Goal: Task Accomplishment & Management: Complete application form

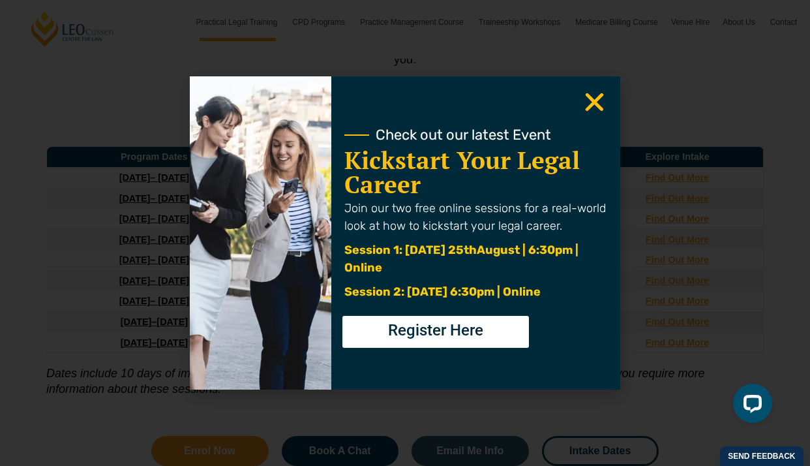
click at [593, 95] on icon "Close" at bounding box center [594, 101] width 25 height 25
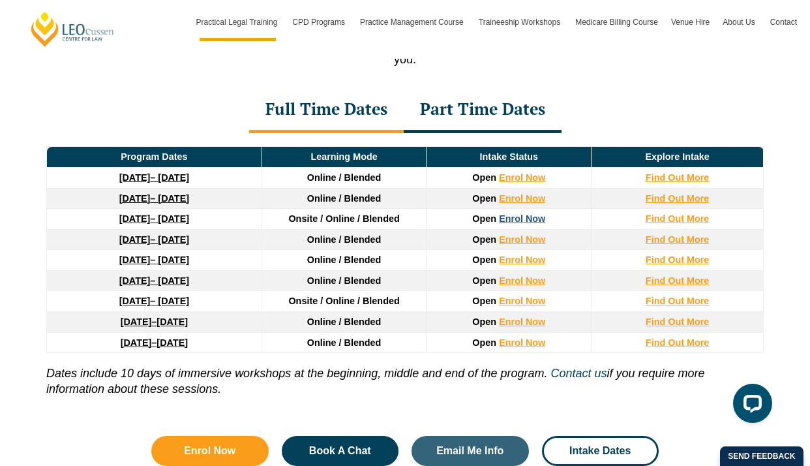
click at [526, 224] on link "Enrol Now" at bounding box center [522, 218] width 46 height 10
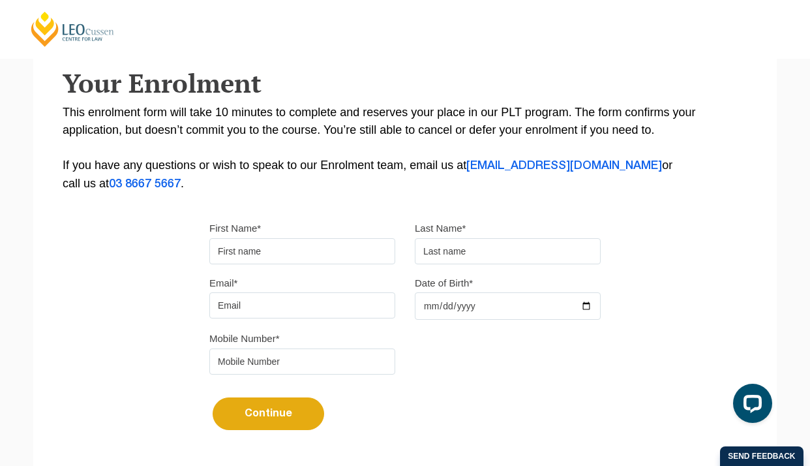
scroll to position [225, 0]
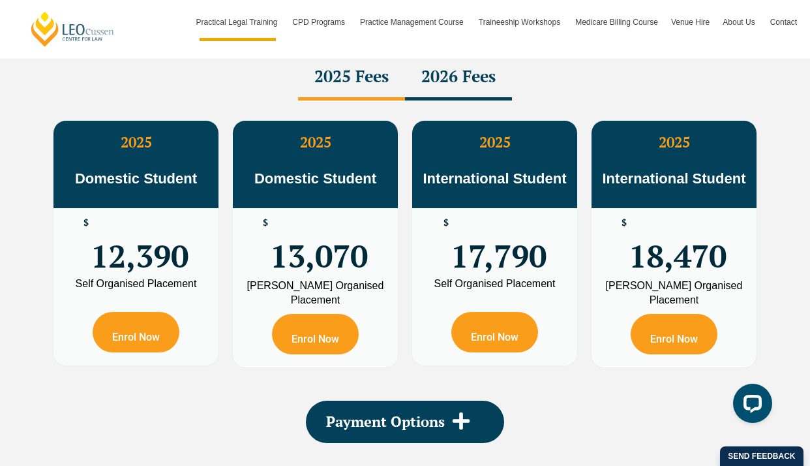
scroll to position [2352, 0]
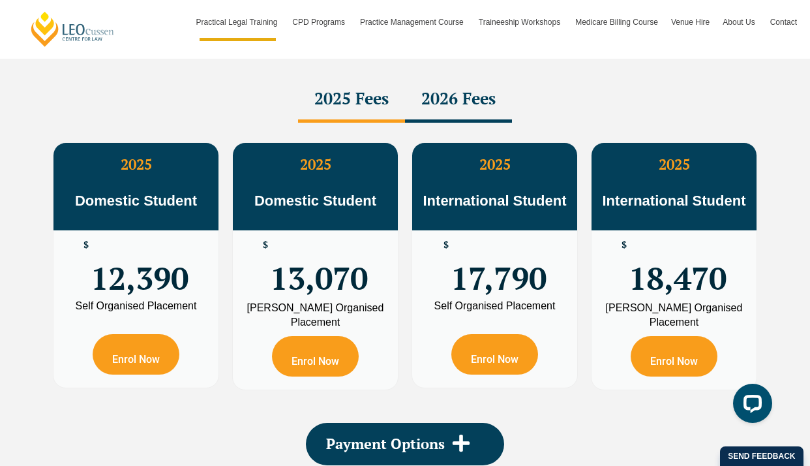
click at [468, 109] on div "2026 Fees" at bounding box center [458, 100] width 107 height 46
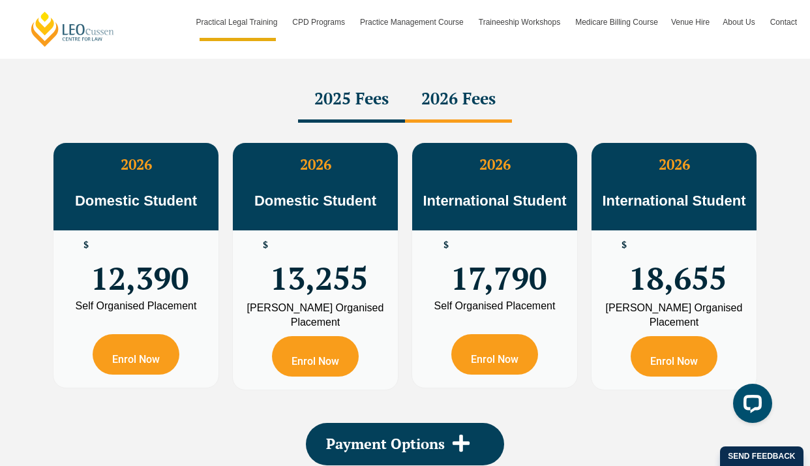
click at [367, 110] on div "2025 Fees" at bounding box center [351, 100] width 107 height 46
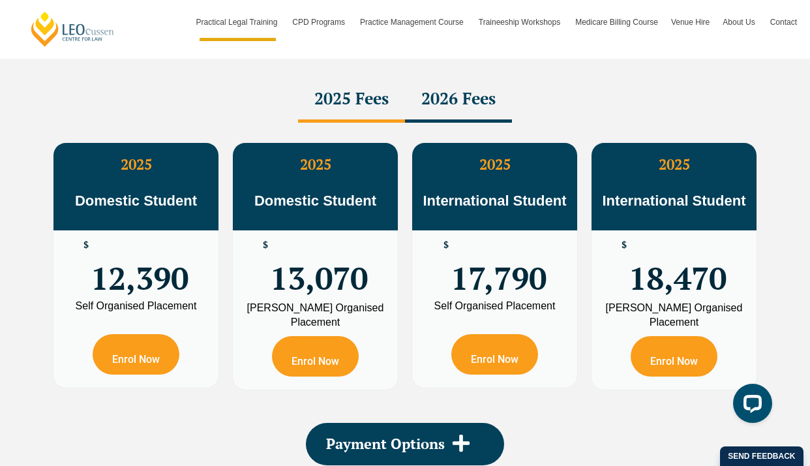
click at [439, 103] on div "2026 Fees" at bounding box center [458, 100] width 107 height 46
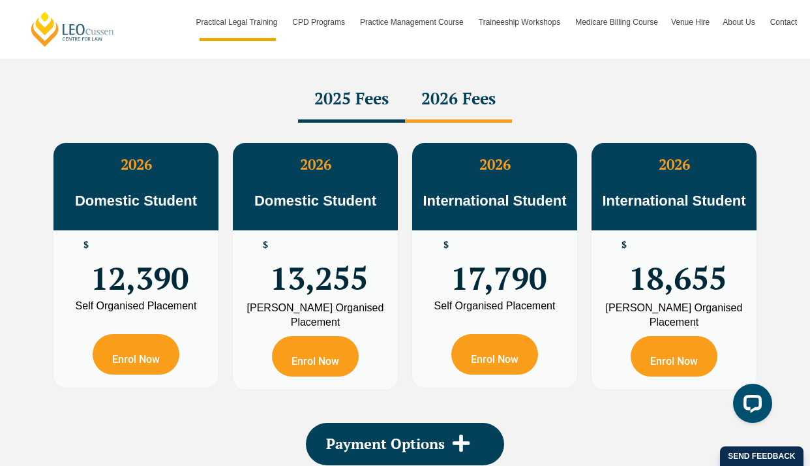
click at [353, 104] on div "2025 Fees" at bounding box center [351, 100] width 107 height 46
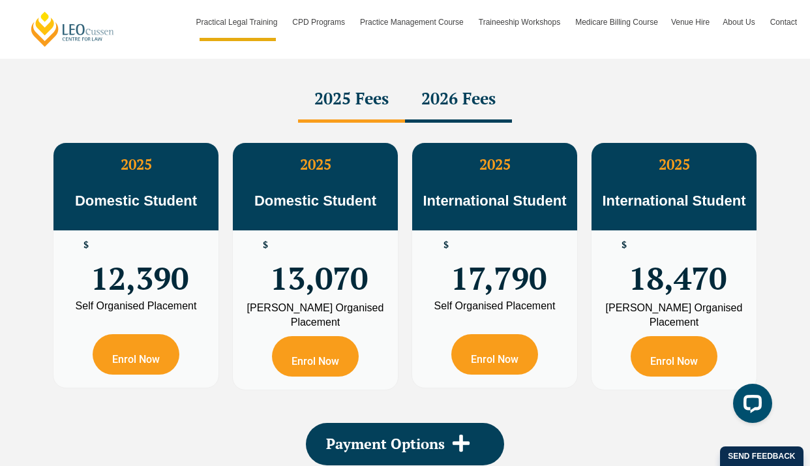
click at [413, 104] on div "2026 Fees" at bounding box center [458, 100] width 107 height 46
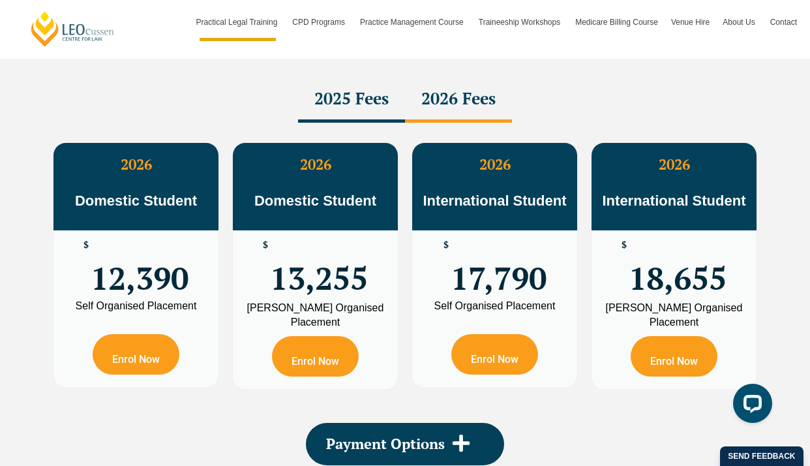
click at [325, 104] on div "2025 Fees" at bounding box center [351, 100] width 107 height 46
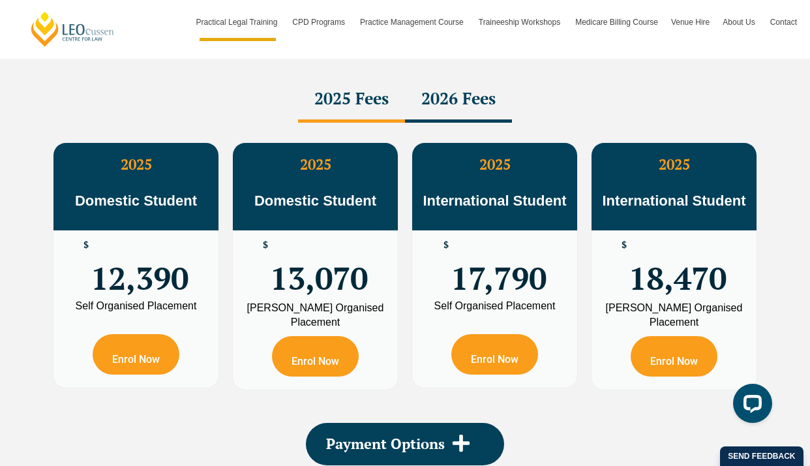
click at [434, 111] on div "2026 Fees" at bounding box center [458, 100] width 107 height 46
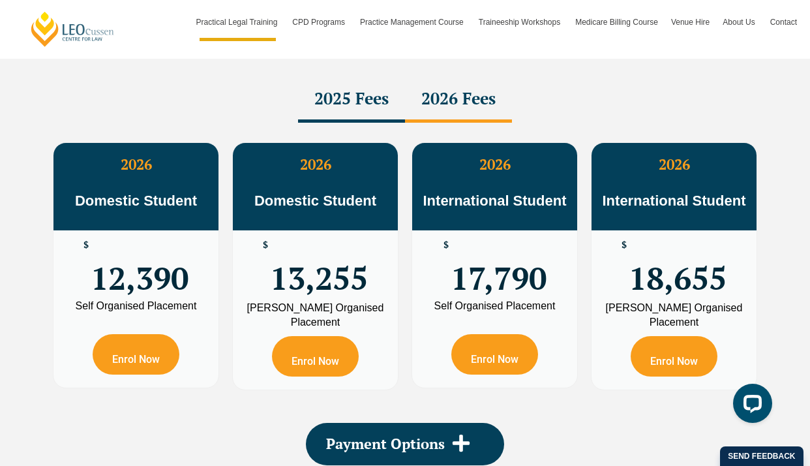
click at [359, 118] on div "2025 Fees" at bounding box center [351, 100] width 107 height 46
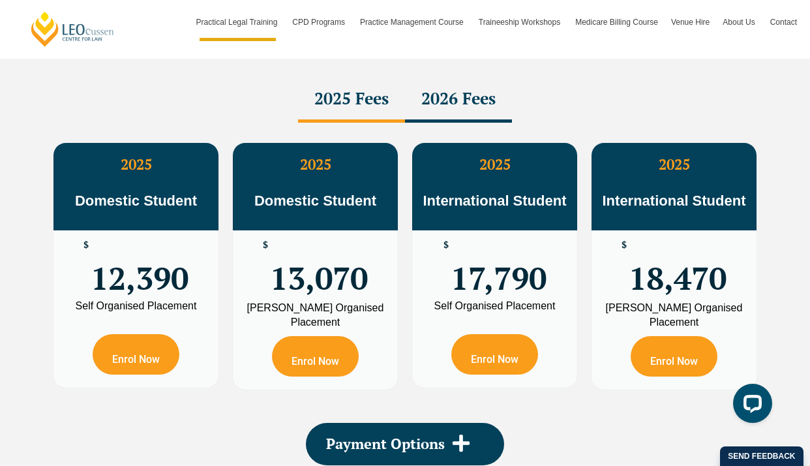
click at [434, 116] on div "2026 Fees" at bounding box center [458, 100] width 107 height 46
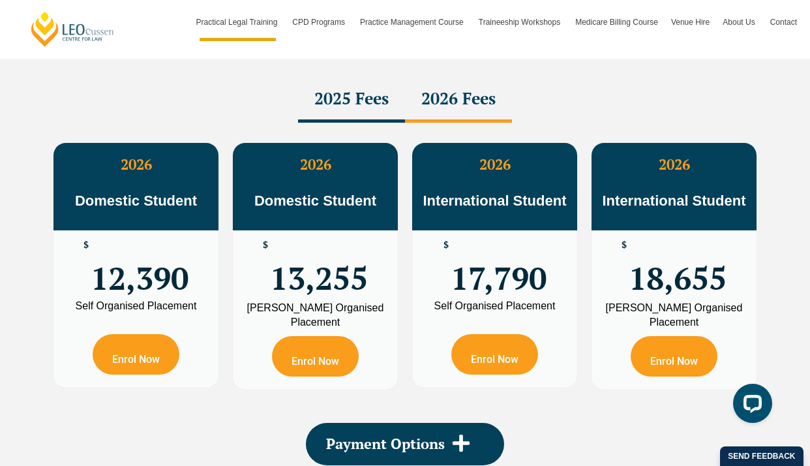
click at [367, 112] on div "2025 Fees" at bounding box center [351, 100] width 107 height 46
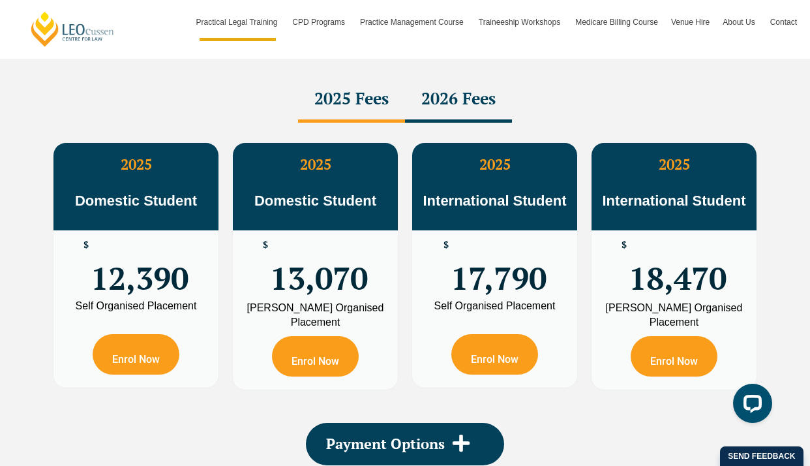
click at [413, 117] on div "2026 Fees" at bounding box center [458, 100] width 107 height 46
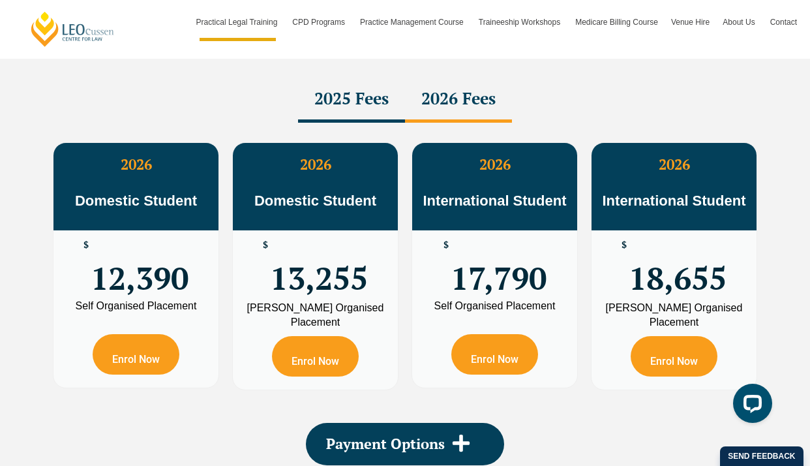
click at [374, 119] on div "2025 Fees" at bounding box center [351, 100] width 107 height 46
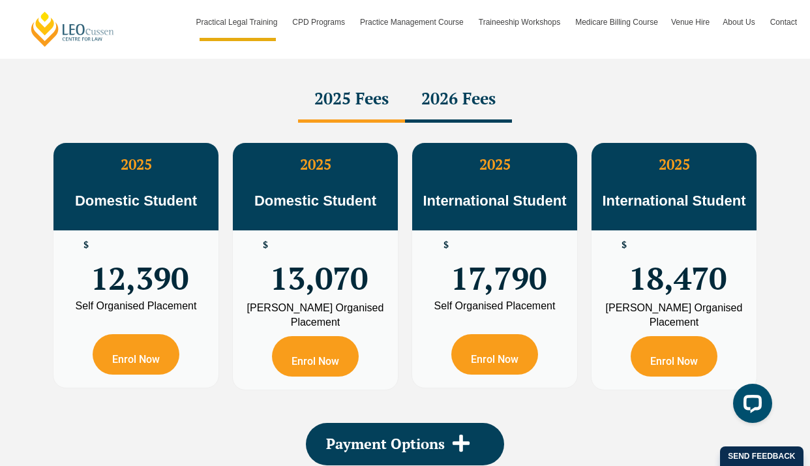
click at [425, 119] on div "2026 Fees" at bounding box center [458, 100] width 107 height 46
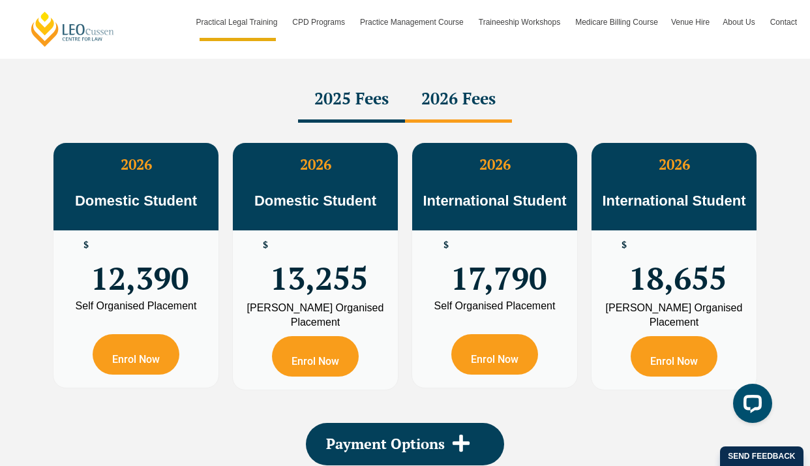
click at [357, 115] on div "2025 Fees" at bounding box center [351, 100] width 107 height 46
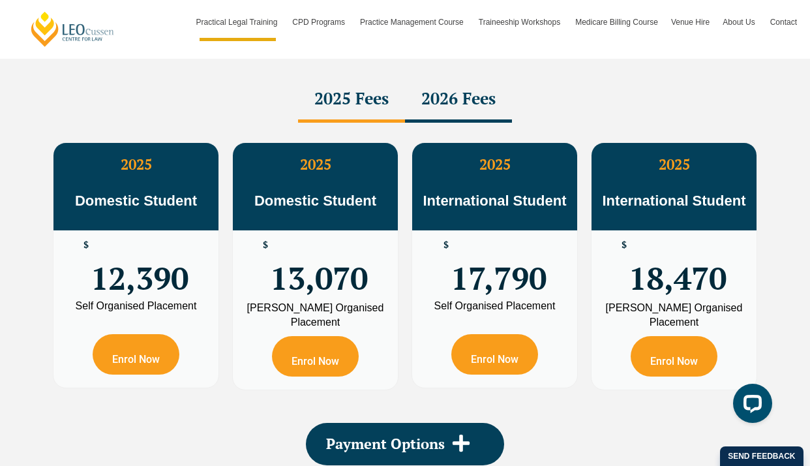
click at [415, 115] on div "2026 Fees" at bounding box center [458, 100] width 107 height 46
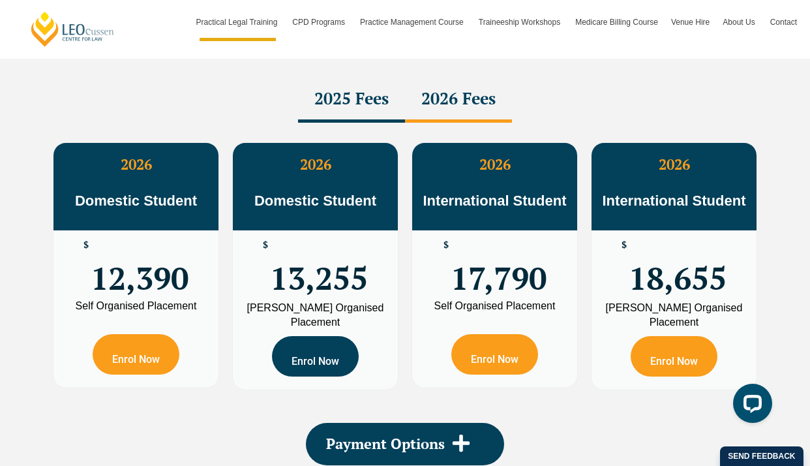
click at [319, 373] on link "Enrol Now" at bounding box center [315, 356] width 87 height 40
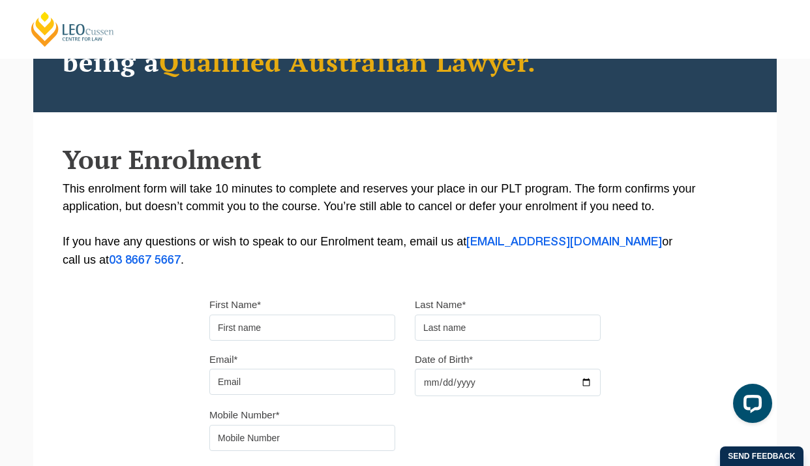
scroll to position [160, 0]
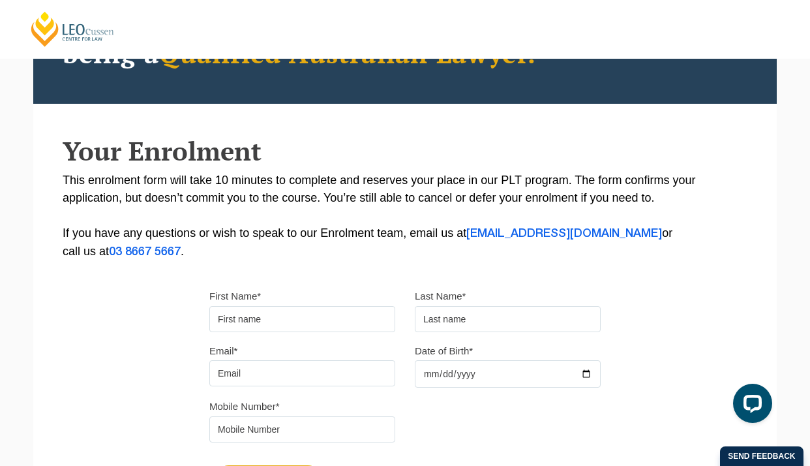
click at [323, 315] on input "First Name*" at bounding box center [302, 319] width 186 height 26
click at [301, 320] on input "Carmeb" at bounding box center [302, 319] width 186 height 26
type input "Carmen"
type input "Craig-Darroch"
type input "a"
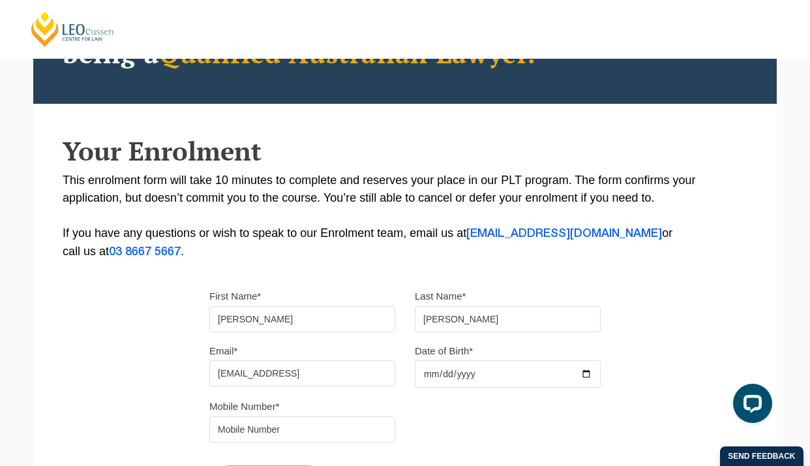
type input "ccraigdarroch@gmail.comn"
type input "0001-07-09"
click at [430, 382] on input "Date of Birth*" at bounding box center [508, 373] width 186 height 27
type input "1996-11-07"
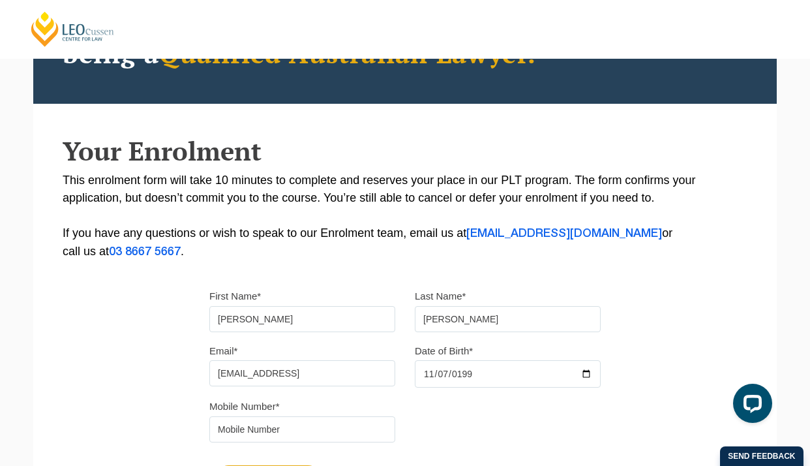
click at [346, 382] on input "ccraigdarroch@gmail.comn" at bounding box center [302, 373] width 186 height 26
type input "ccraigdarroch@gmail.com"
click at [179, 350] on div "Please note that your information is saved on our server as you enter it. Congr…" at bounding box center [404, 239] width 743 height 581
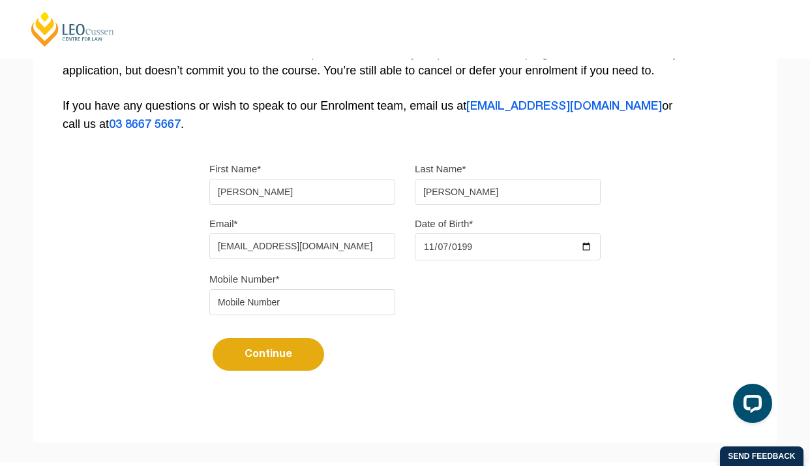
scroll to position [325, 0]
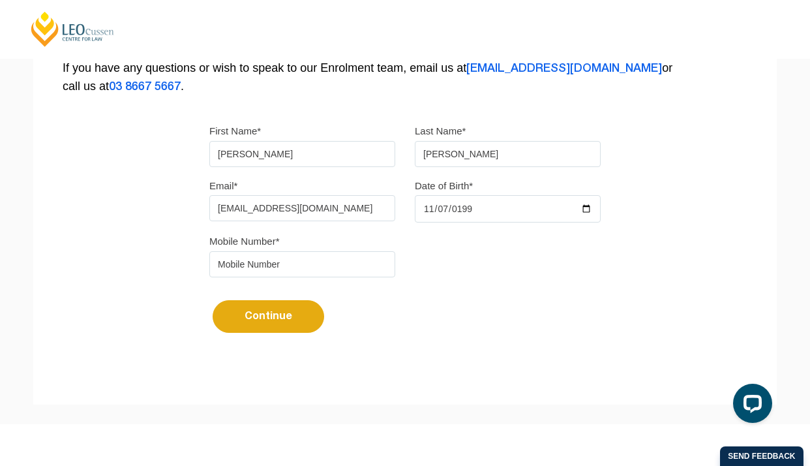
click at [282, 273] on input "tel" at bounding box center [302, 264] width 186 height 26
type input "0419353382"
click at [183, 304] on div "Please note that your information is saved on our server as you enter it. Congr…" at bounding box center [404, 74] width 743 height 581
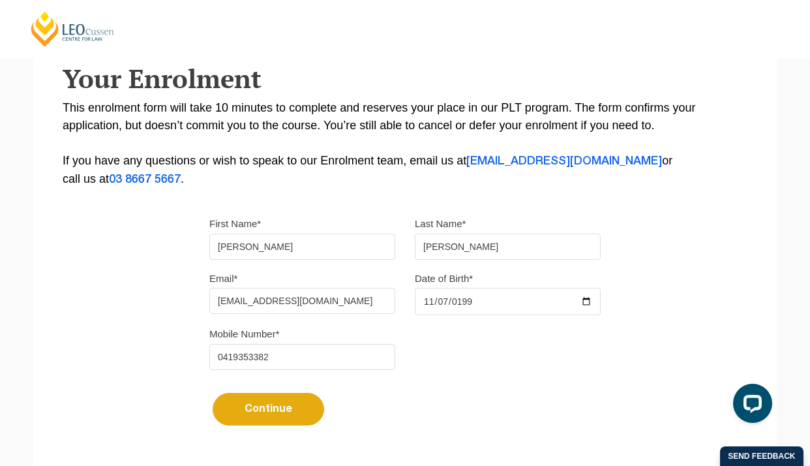
scroll to position [230, 0]
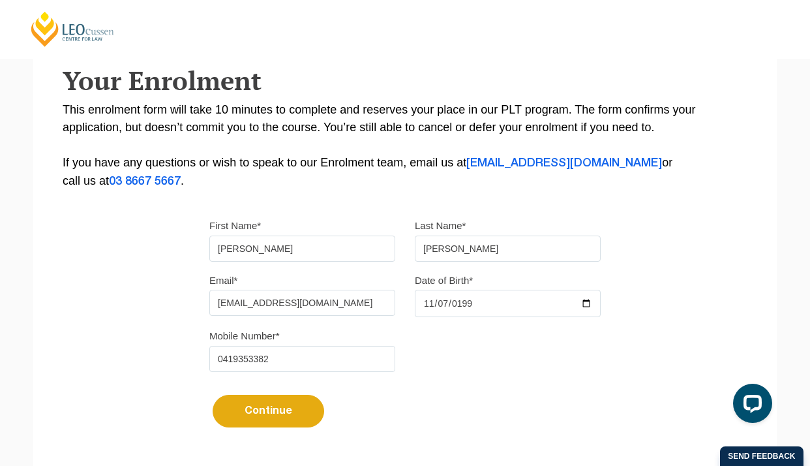
click at [298, 415] on button "Continue" at bounding box center [269, 411] width 112 height 33
select select
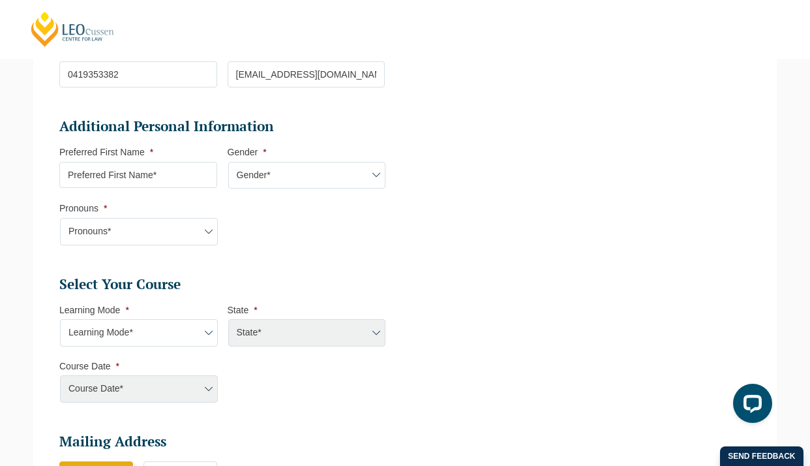
scroll to position [0, 0]
click at [146, 181] on input "Preferred First Name *" at bounding box center [138, 175] width 158 height 26
type input "Carmen"
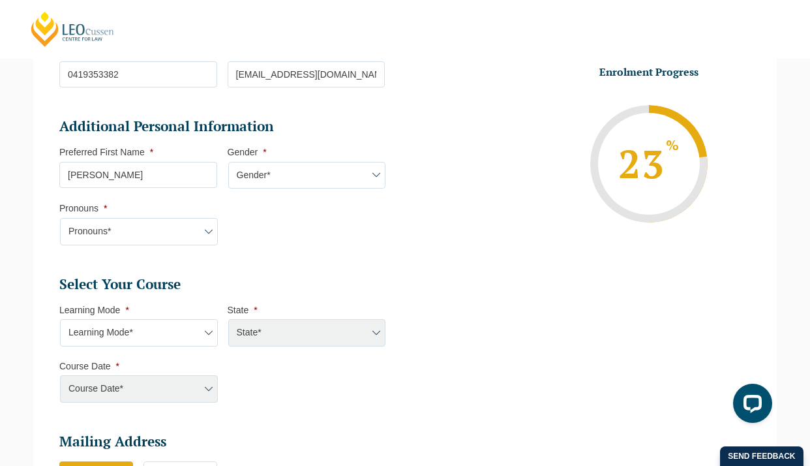
click at [303, 183] on select "Gender* Male Female Nonbinary Intersex Prefer not to disclose Other" at bounding box center [307, 175] width 158 height 27
select select "Female"
click at [152, 220] on select "Pronouns* She/Her/Hers He/Him/His They/Them/Theirs Other Prefer not to disclose" at bounding box center [139, 231] width 158 height 27
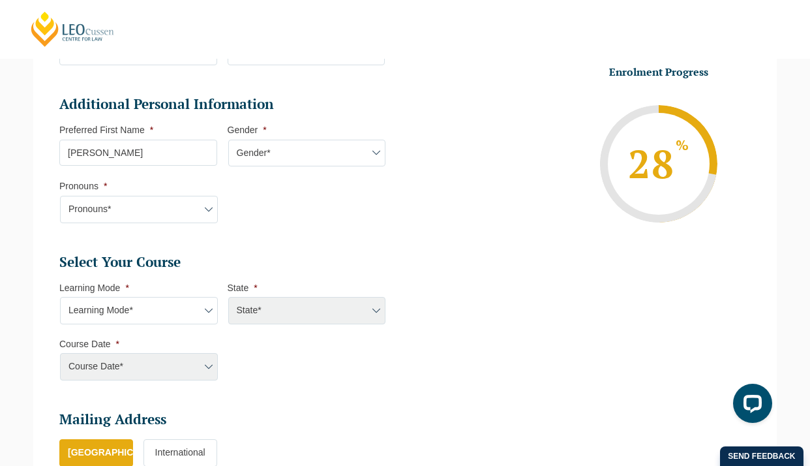
scroll to position [413, 0]
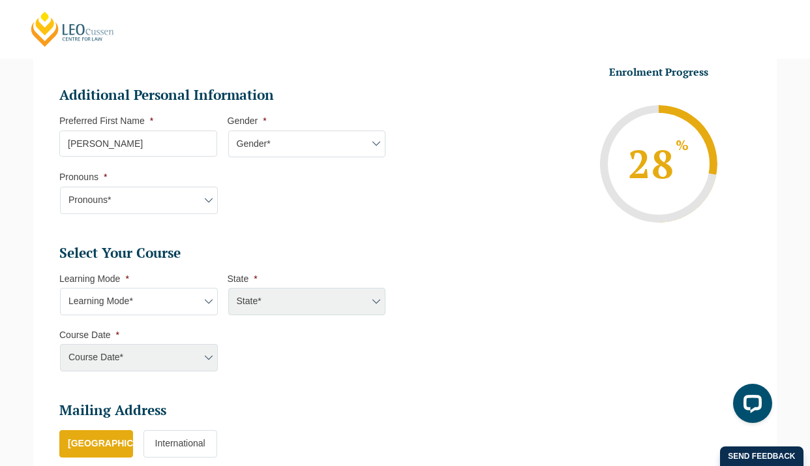
click at [160, 208] on select "Pronouns* She/Her/Hers He/Him/His They/Them/Theirs Other Prefer not to disclose" at bounding box center [139, 200] width 158 height 27
select select "She/Her/Hers"
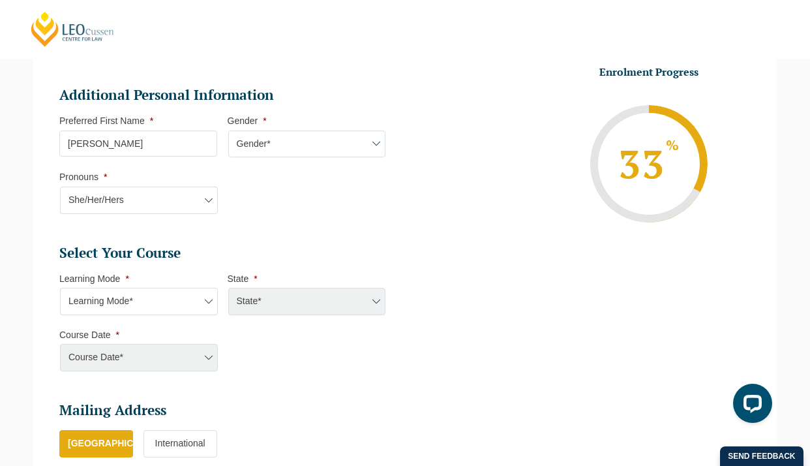
click at [307, 218] on li "Additional Personal Information Preferred First Name * Carmen Gender * Gender* …" at bounding box center [227, 156] width 336 height 141
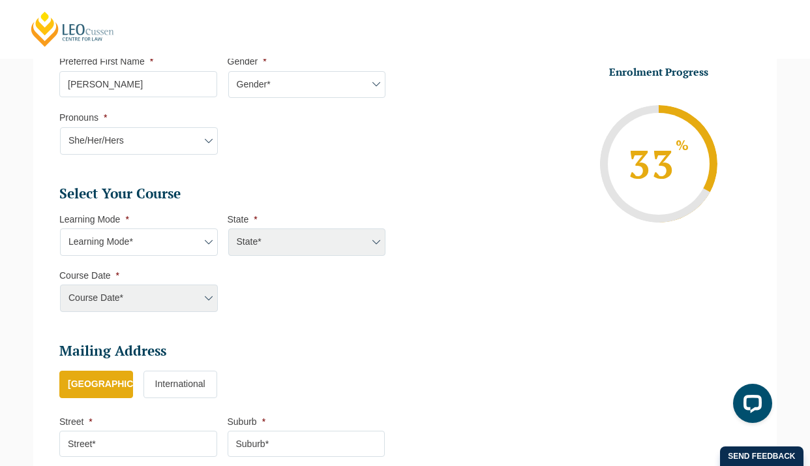
scroll to position [511, 0]
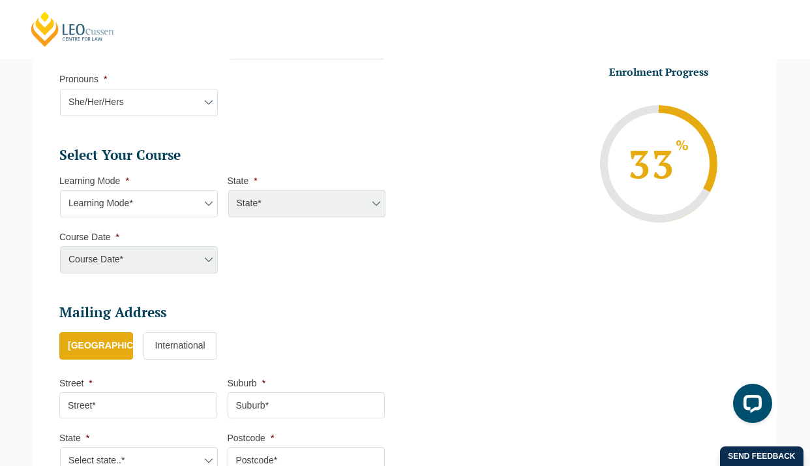
click at [168, 214] on select "Learning Mode* Online Full Time Learning Online Part Time Learning Blended Full…" at bounding box center [139, 203] width 158 height 27
select select "Online Full Time Learning"
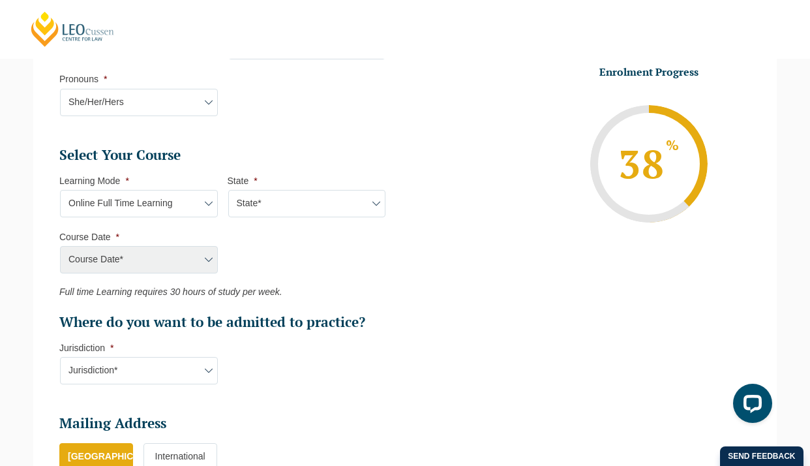
click at [306, 197] on select "State* National (ACT/NSW, VIC, QLD, SA, WA)" at bounding box center [307, 203] width 158 height 27
select select "National (ACT/NSW, VIC, QLD, SA, WA)"
click at [297, 211] on select "State* National (ACT/NSW, VIC, QLD, SA, WA)" at bounding box center [307, 203] width 158 height 27
click at [172, 258] on select "Course Date* September 2025 (22-Sep-2025 to 20-Feb-2026) December 2025 (08-Dec-…" at bounding box center [139, 259] width 158 height 27
select select "January 2026 (27-Jan-2026 to 12-Jun-2026)"
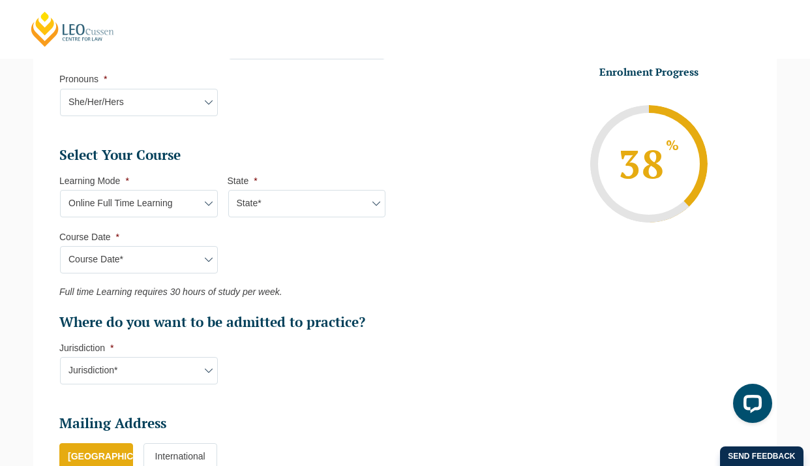
type input "Intake 01 January 2026 FT"
type input "Practical Legal Training (NAT)"
select select "NAT PLT (JAN) 2026 Full Time Online"
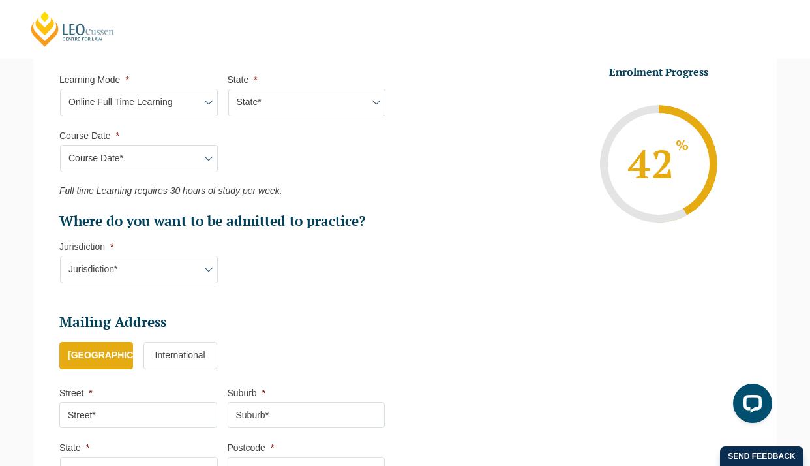
scroll to position [615, 0]
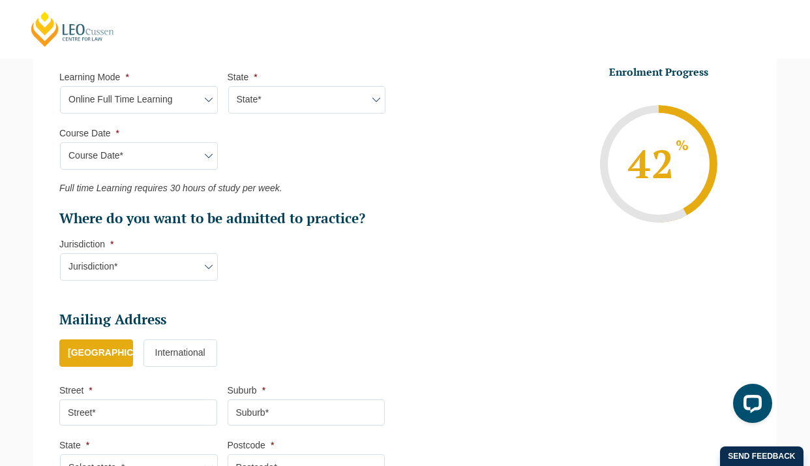
click at [173, 265] on select "Jurisdiction* VIC ACT/NSW SA WA QLD" at bounding box center [139, 266] width 158 height 27
select select "VIC"
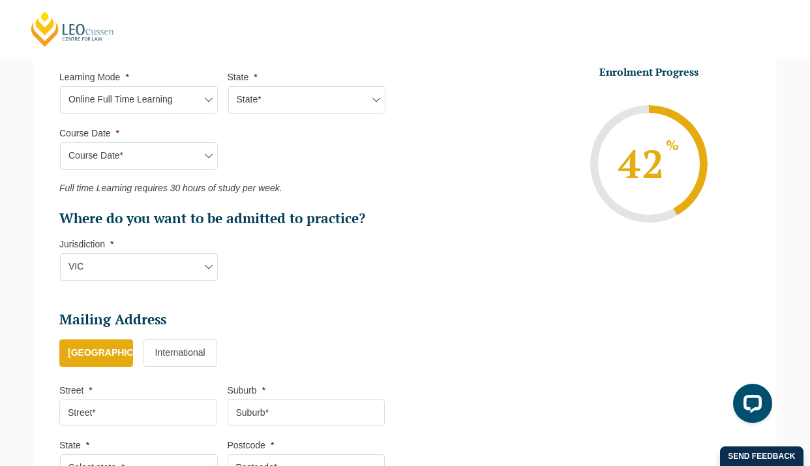
click at [258, 285] on li "Select Your Course This field is hidden when viewing the form Only for Flinder …" at bounding box center [227, 168] width 336 height 252
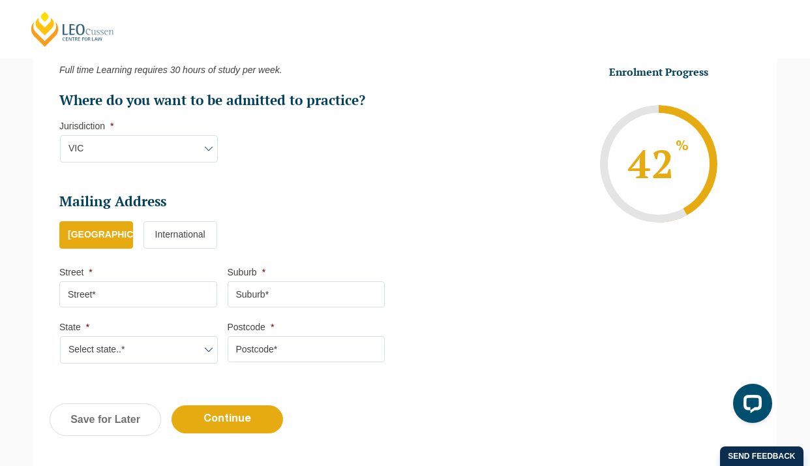
scroll to position [788, 0]
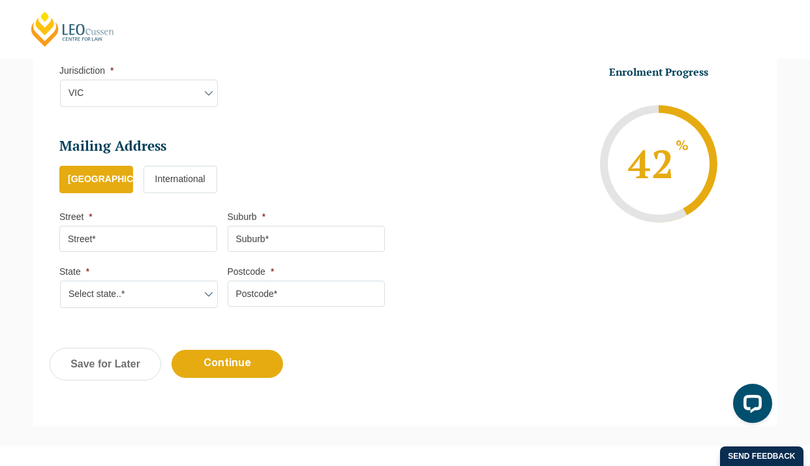
click at [114, 245] on input "Street *" at bounding box center [138, 239] width 158 height 26
type input "3/42 Harbury Street"
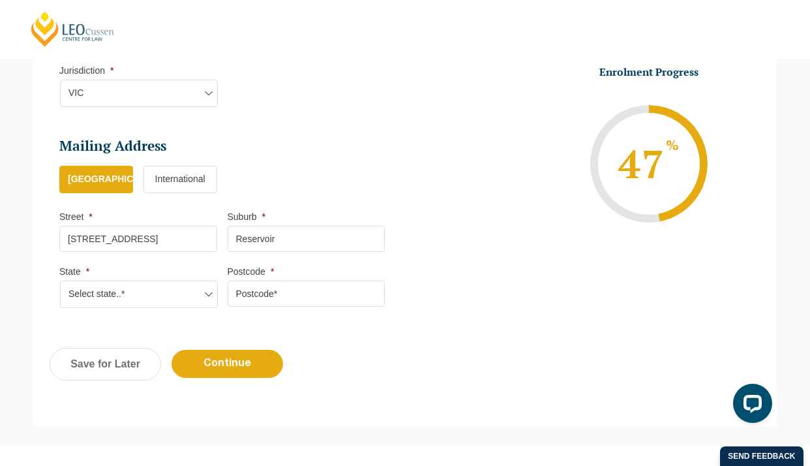
type input "Reservoir"
click at [163, 298] on select "Select state..* VIC WA QLD SA NSW NT ACT TAS" at bounding box center [139, 293] width 158 height 27
select select "VIC"
click at [314, 303] on input "Postcode *" at bounding box center [307, 293] width 158 height 26
type input "3073"
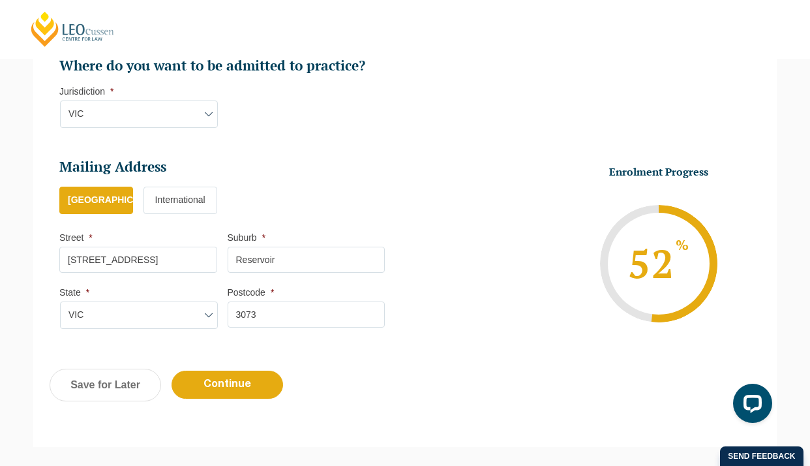
scroll to position [912, 0]
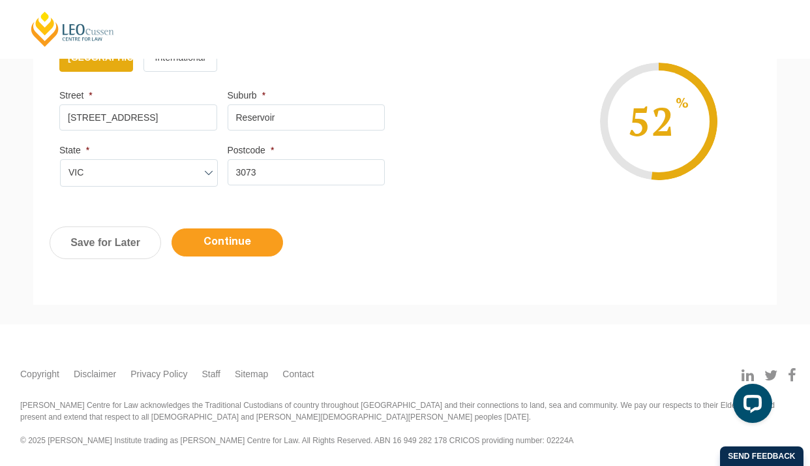
click at [258, 246] on input "Continue" at bounding box center [228, 242] width 112 height 28
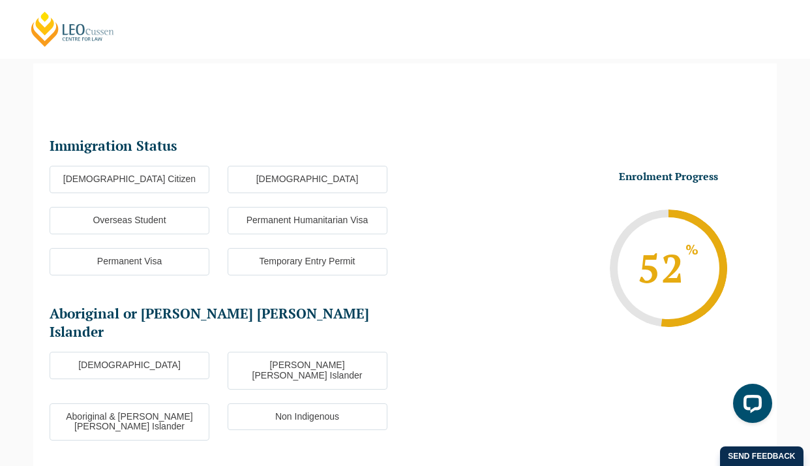
scroll to position [113, 0]
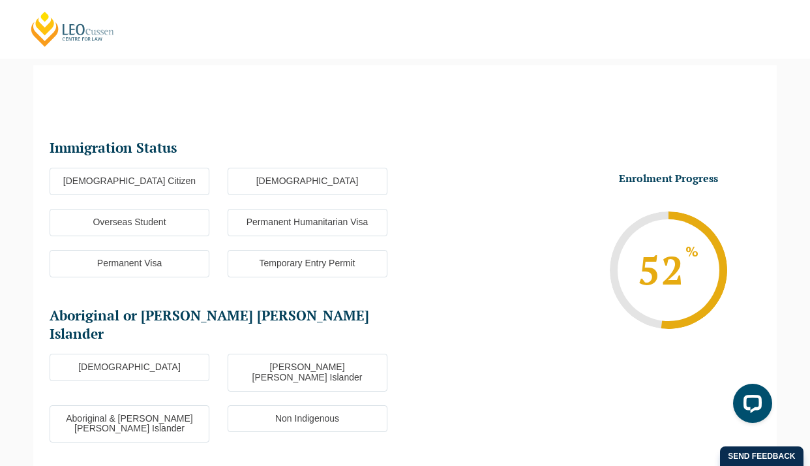
click at [187, 183] on label "Australian Citizen" at bounding box center [130, 181] width 160 height 27
click at [0, 0] on input "Australian Citizen" at bounding box center [0, 0] width 0 height 0
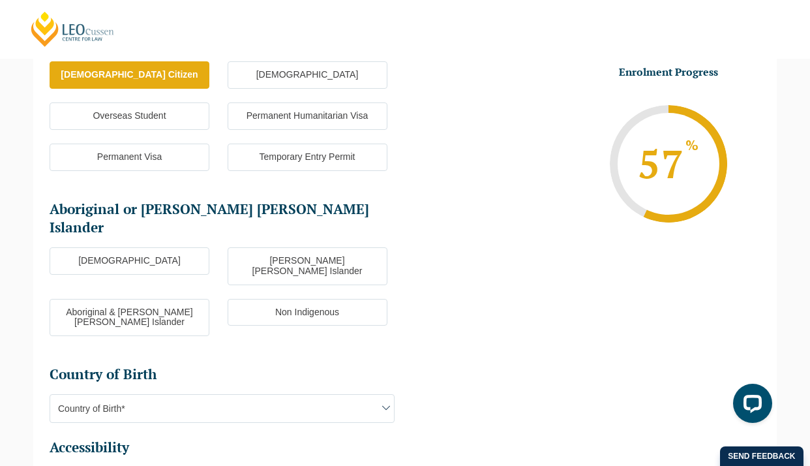
scroll to position [222, 0]
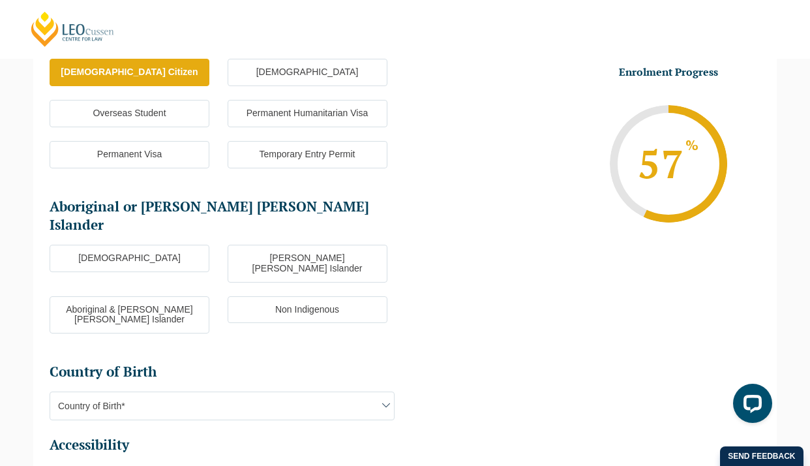
click at [372, 296] on label "Non Indigenous" at bounding box center [308, 309] width 160 height 27
click at [0, 0] on input "Non Indigenous" at bounding box center [0, 0] width 0 height 0
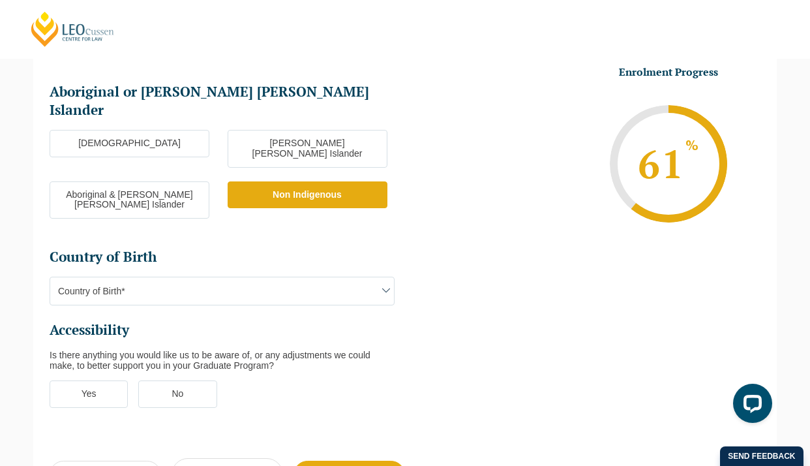
scroll to position [336, 0]
click at [327, 278] on span "Country of Birth*" at bounding box center [222, 291] width 344 height 27
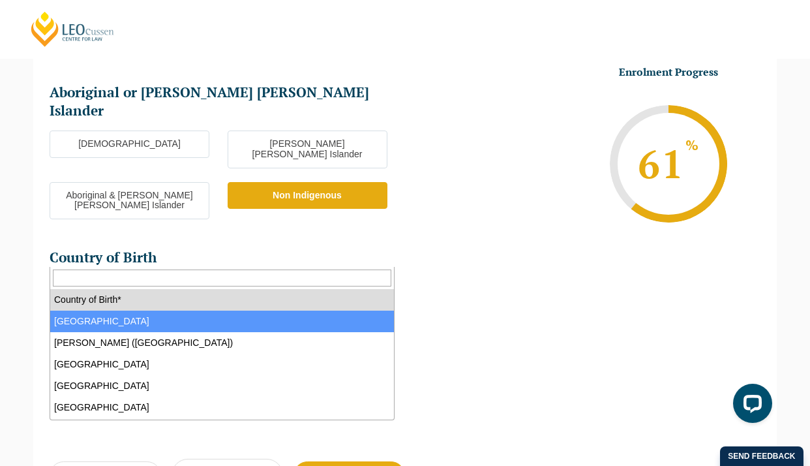
select select "Australia 1101"
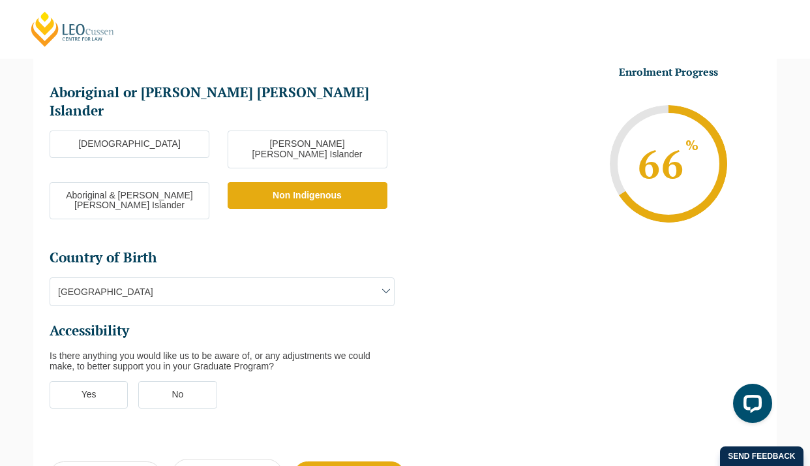
click at [194, 381] on label "No" at bounding box center [177, 394] width 78 height 27
click at [0, 0] on input "No" at bounding box center [0, 0] width 0 height 0
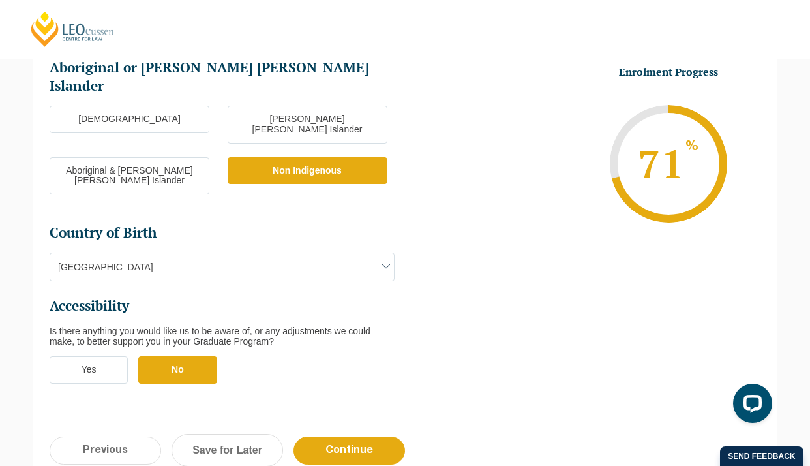
scroll to position [435, 0]
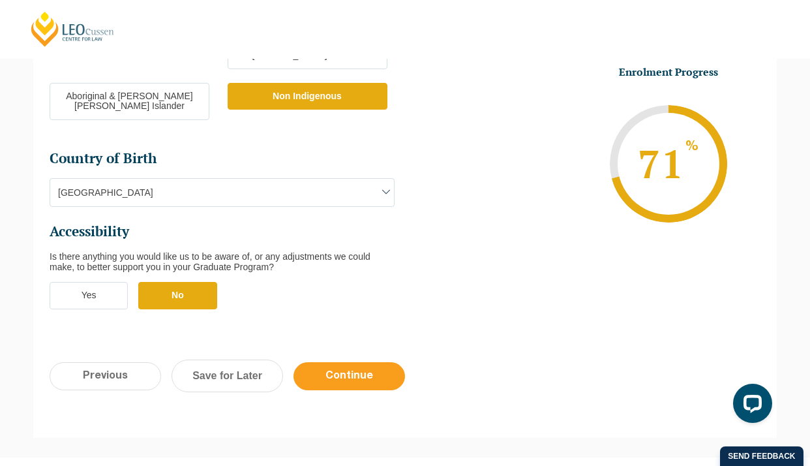
click at [363, 362] on input "Continue" at bounding box center [349, 376] width 112 height 28
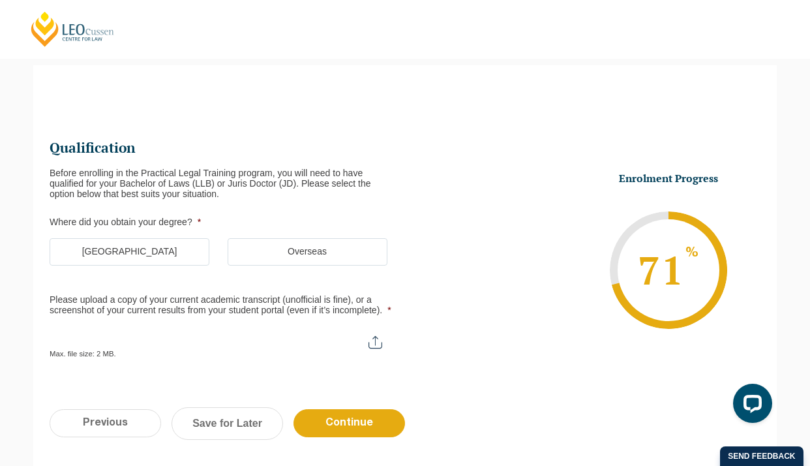
scroll to position [113, 0]
click at [165, 259] on label "Australia" at bounding box center [130, 251] width 160 height 27
click at [0, 0] on input "Australia" at bounding box center [0, 0] width 0 height 0
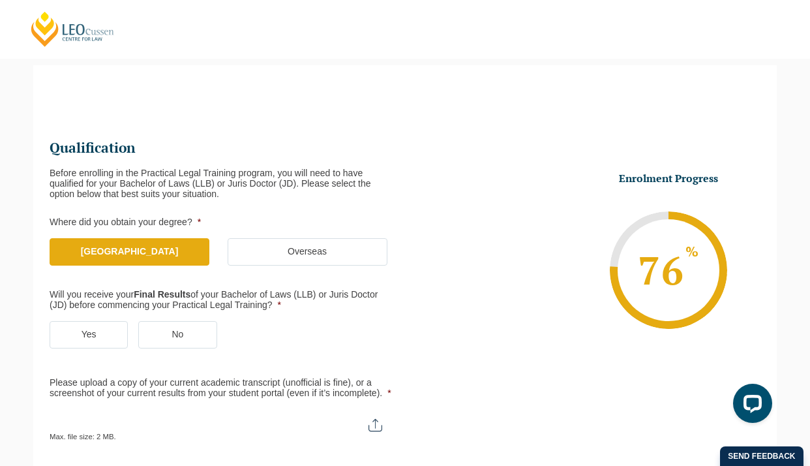
click at [93, 328] on label "Yes" at bounding box center [89, 334] width 78 height 27
click at [0, 0] on input "Yes" at bounding box center [0, 0] width 0 height 0
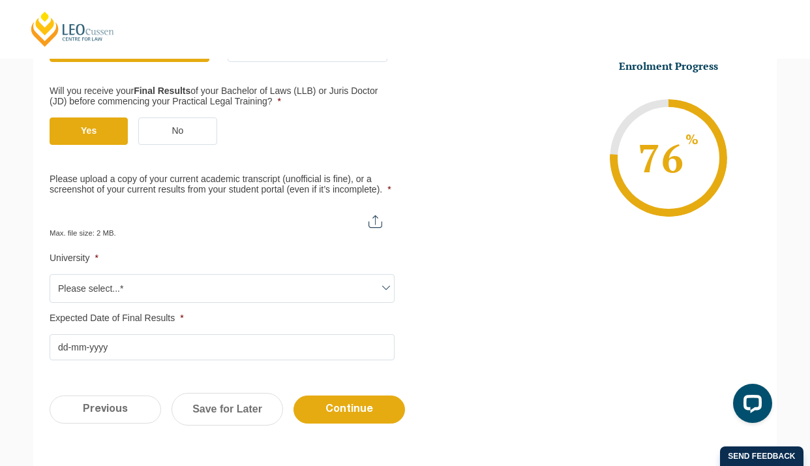
scroll to position [316, 0]
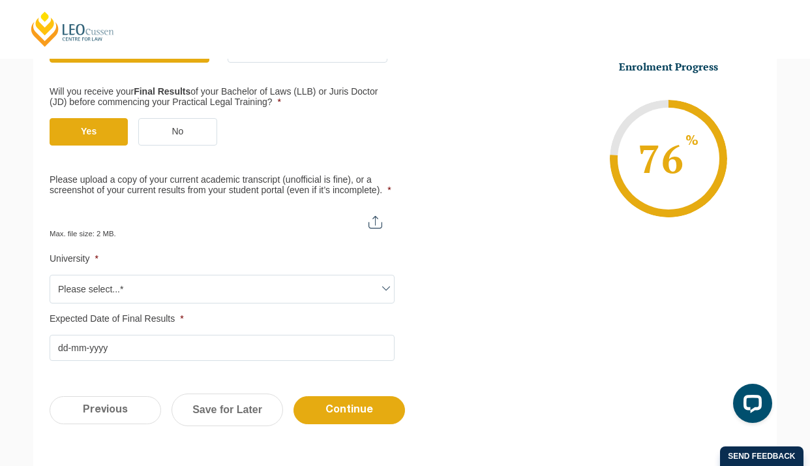
click at [237, 291] on span "Please select...*" at bounding box center [222, 288] width 344 height 27
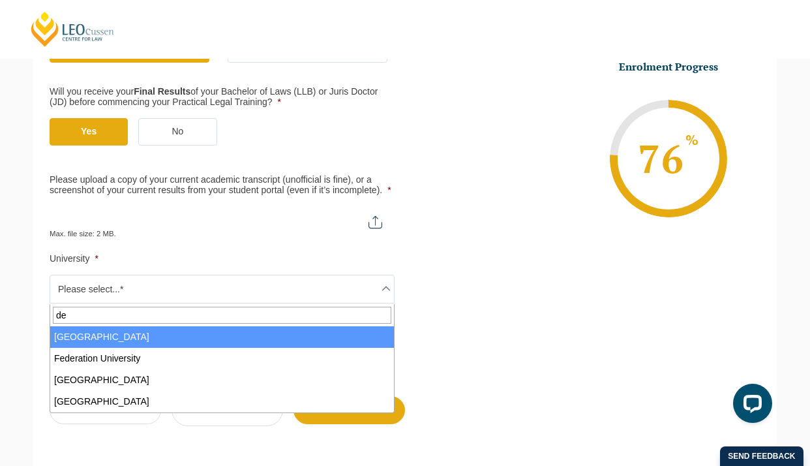
type input "de"
select select "Deakin University"
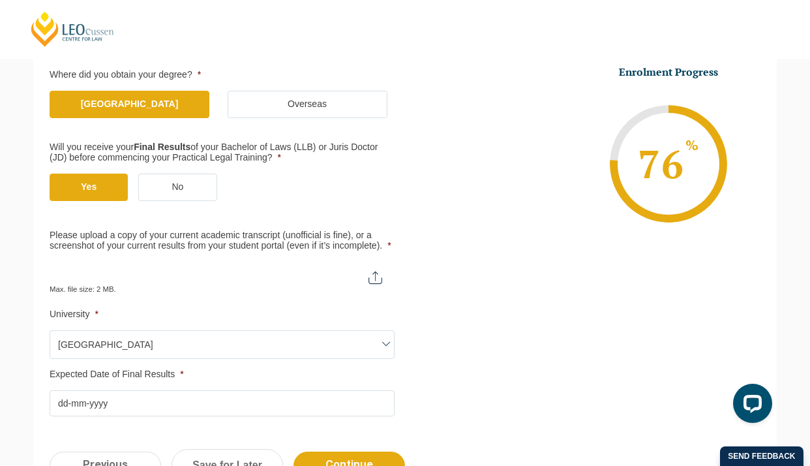
scroll to position [261, 0]
click at [298, 280] on input "Please upload a copy of your current academic transcript (unofficial is fine), …" at bounding box center [222, 272] width 345 height 22
type input "C:\fakepath\AHEGS.pdf"
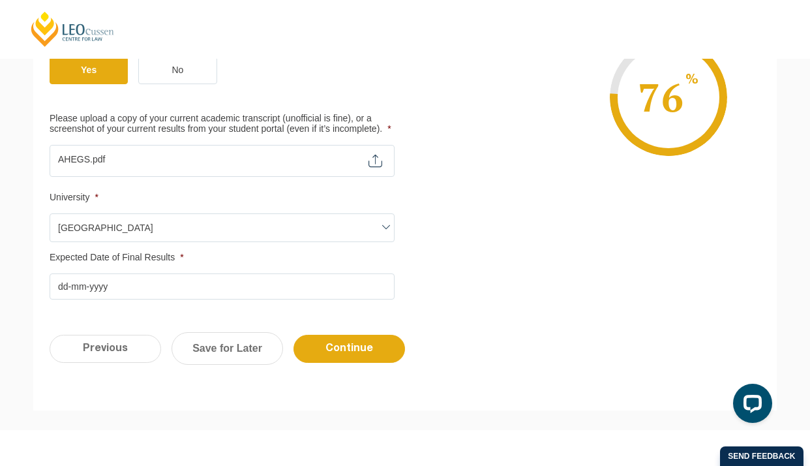
scroll to position [378, 0]
click at [60, 284] on input "Expected Date of Final Results *" at bounding box center [222, 286] width 345 height 26
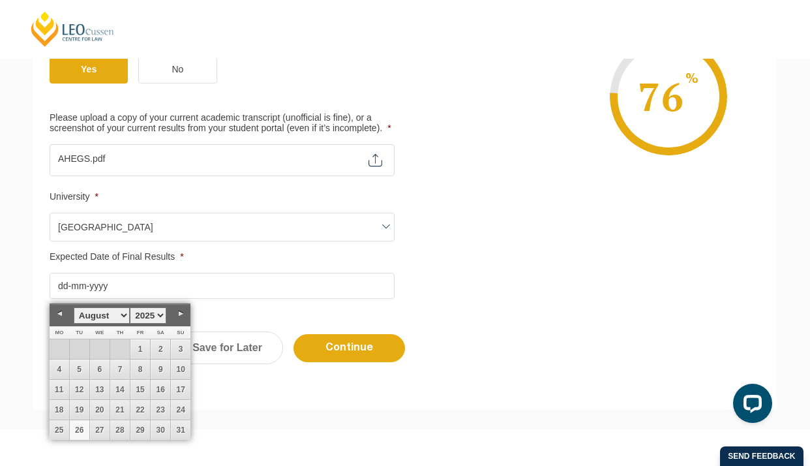
click at [62, 312] on link "Previous" at bounding box center [60, 314] width 20 height 20
click at [62, 315] on link "Previous" at bounding box center [60, 314] width 20 height 20
click at [87, 410] on link "17" at bounding box center [80, 410] width 20 height 20
type input "17-06-2025"
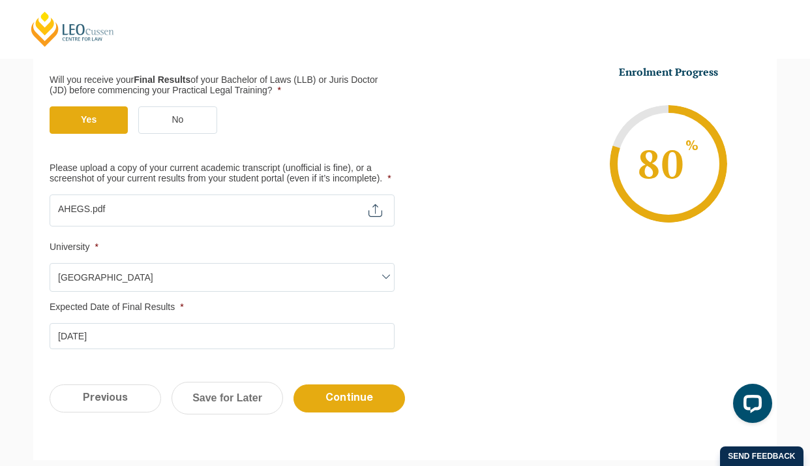
scroll to position [326, 0]
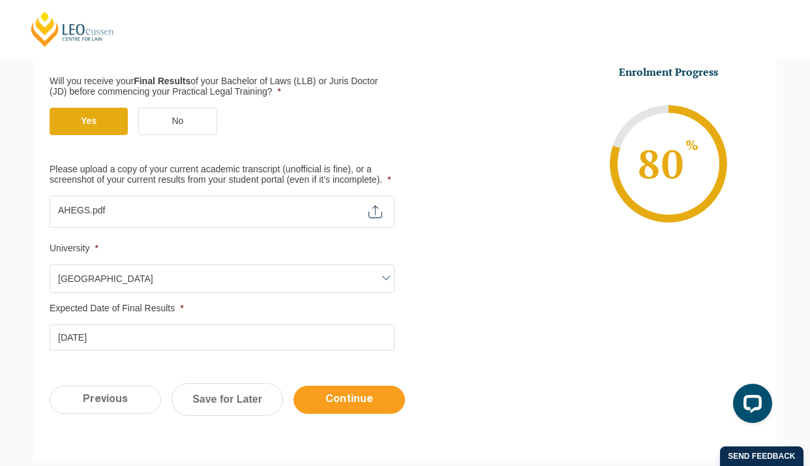
click at [374, 397] on input "Continue" at bounding box center [349, 399] width 112 height 28
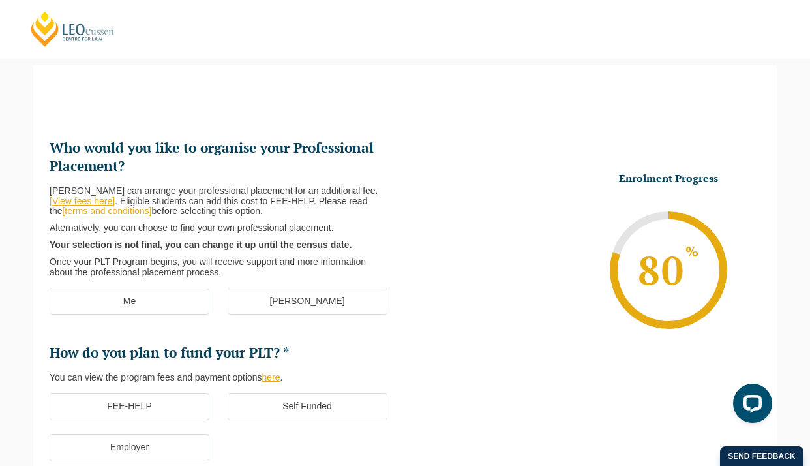
scroll to position [0, 0]
click at [341, 310] on label "[PERSON_NAME]" at bounding box center [308, 301] width 160 height 27
click at [0, 0] on input "[PERSON_NAME]" at bounding box center [0, 0] width 0 height 0
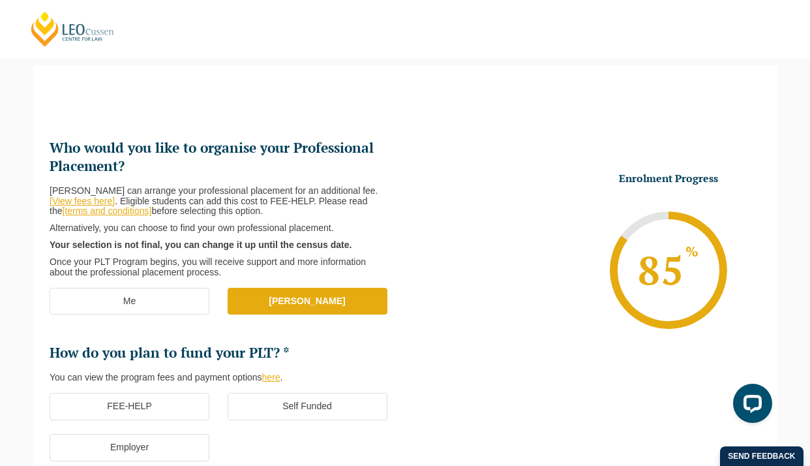
click at [95, 211] on link "[terms and conditions]" at bounding box center [106, 210] width 89 height 10
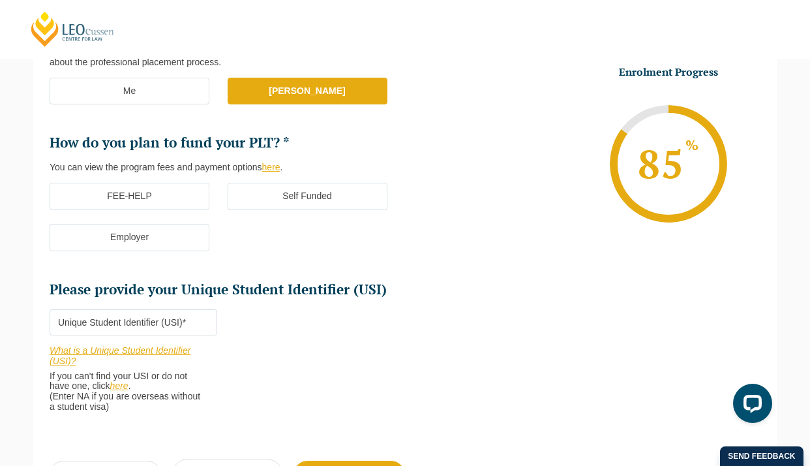
scroll to position [338, 0]
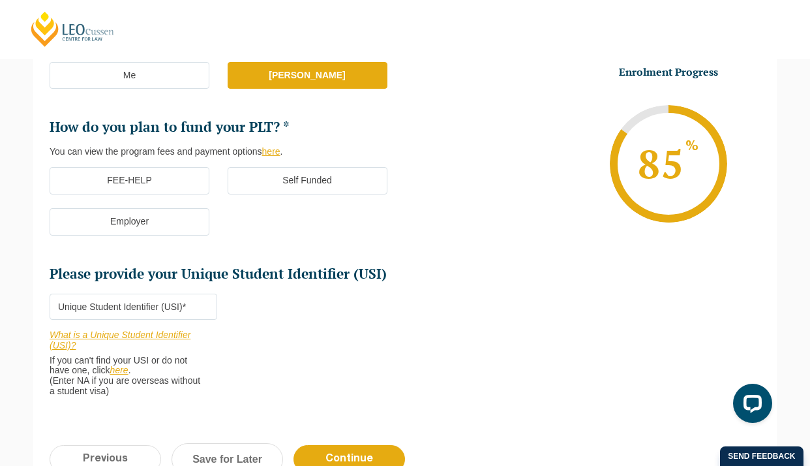
click at [166, 171] on label "FEE-HELP" at bounding box center [130, 180] width 160 height 27
click at [0, 0] on input "FEE-HELP" at bounding box center [0, 0] width 0 height 0
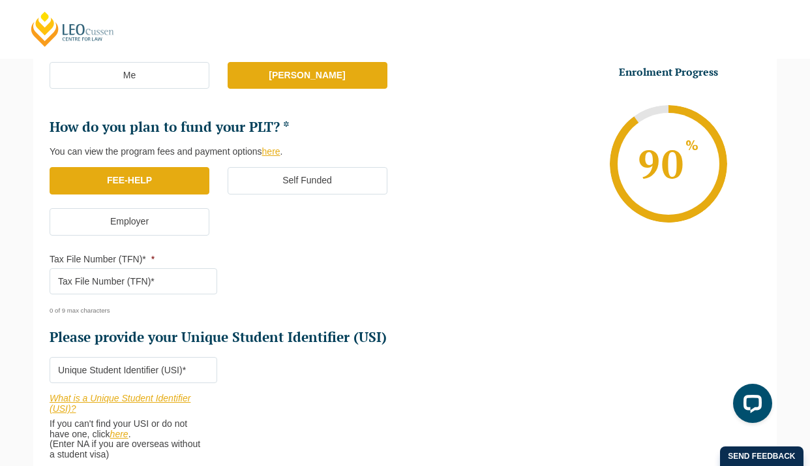
click at [182, 286] on input "Tax File Number (TFN)* *" at bounding box center [134, 281] width 168 height 26
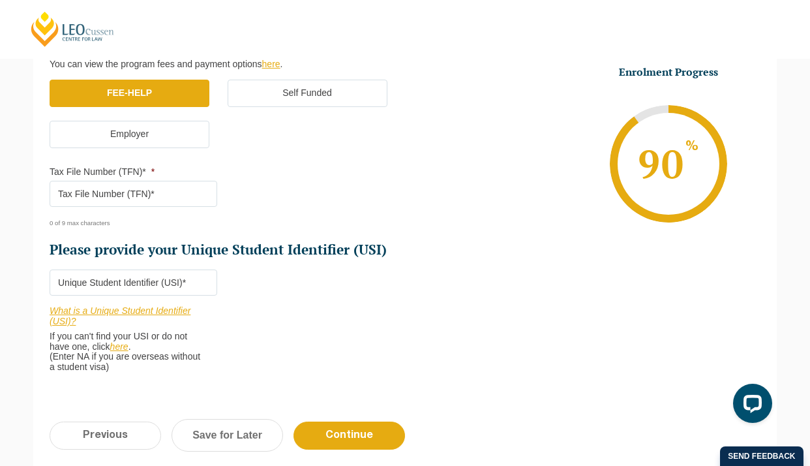
scroll to position [432, 0]
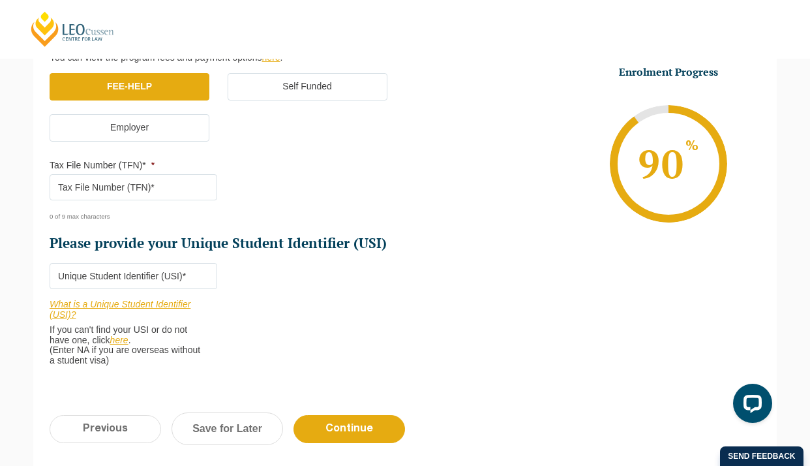
click at [108, 305] on link "What is a Unique Student Identifier (USI)?" at bounding box center [120, 309] width 141 height 21
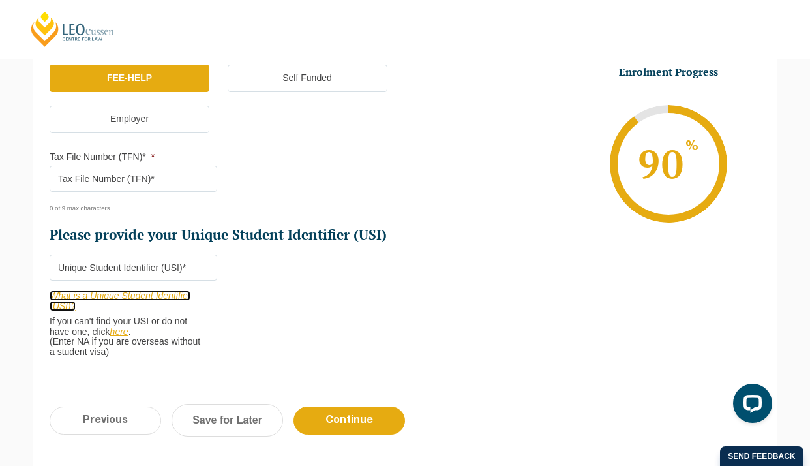
scroll to position [442, 0]
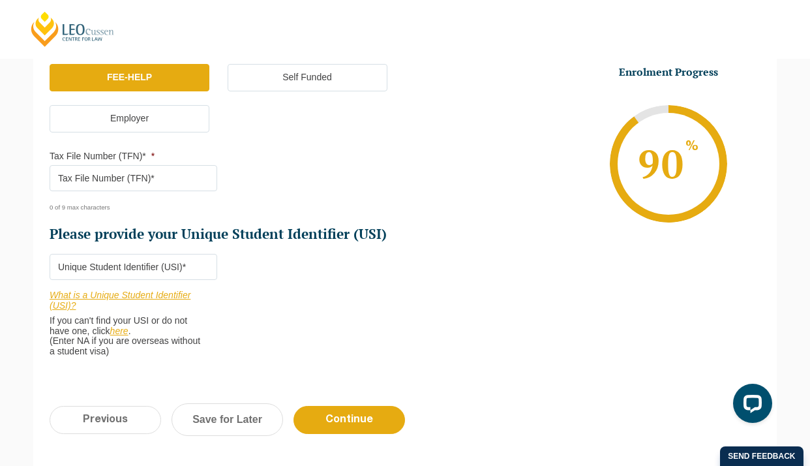
click at [170, 175] on input "Tax File Number (TFN)* *" at bounding box center [134, 178] width 168 height 26
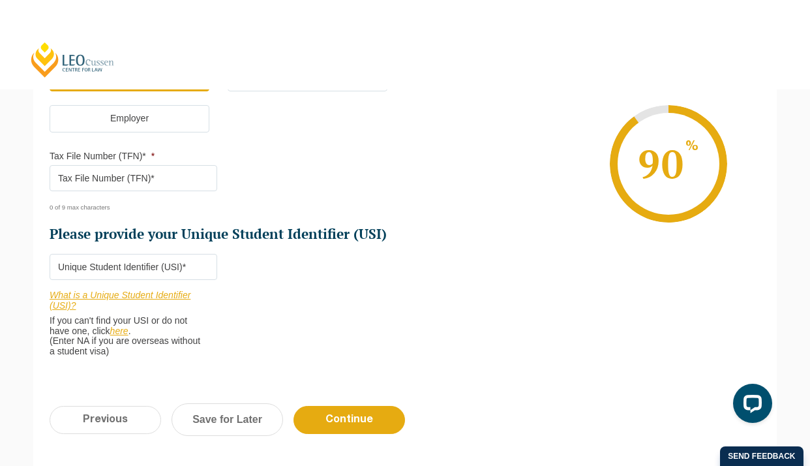
paste input "U9N2AYRU2"
type input "U9N2AYRU2"
click at [263, 183] on ul "Who would you like to organise your Professional Placement? Leo Cussen can arra…" at bounding box center [227, 26] width 355 height 433
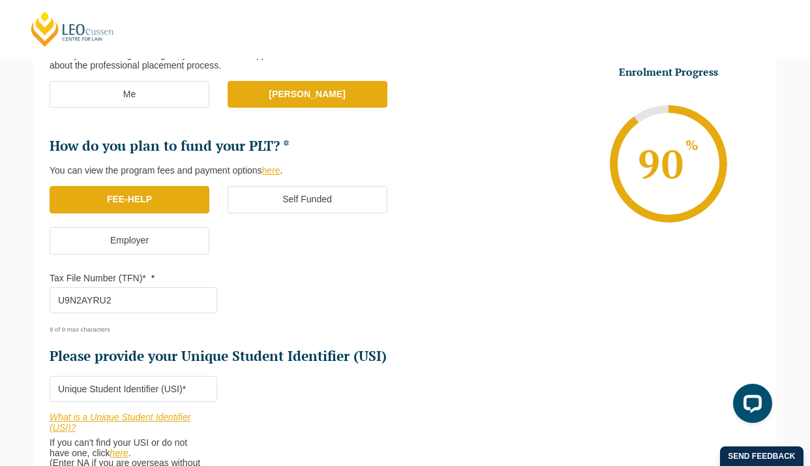
scroll to position [458, 0]
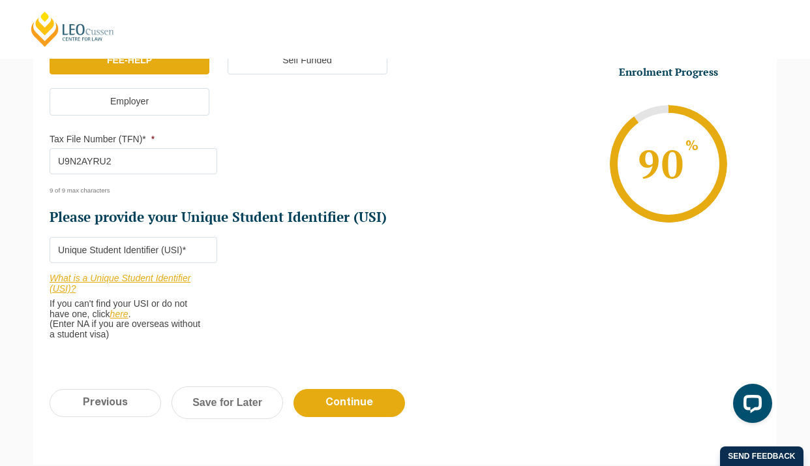
drag, startPoint x: 151, startPoint y: 166, endPoint x: 14, endPoint y: 161, distance: 137.7
click at [14, 161] on div "Please note that your information is saved on our server as you enter it. Congr…" at bounding box center [405, 92] width 810 height 784
paste input "4169550"
type input "4169550"
click at [160, 245] on input "Please provide your Unique Student Identifier (USI) *" at bounding box center [134, 250] width 168 height 26
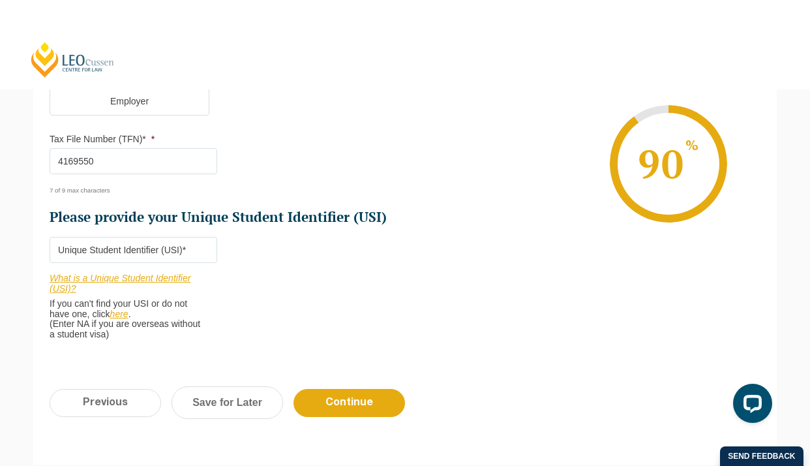
paste input "U9N2AYRU26"
type input "U9N2AYRU26"
click at [331, 399] on input "Continue" at bounding box center [349, 403] width 112 height 28
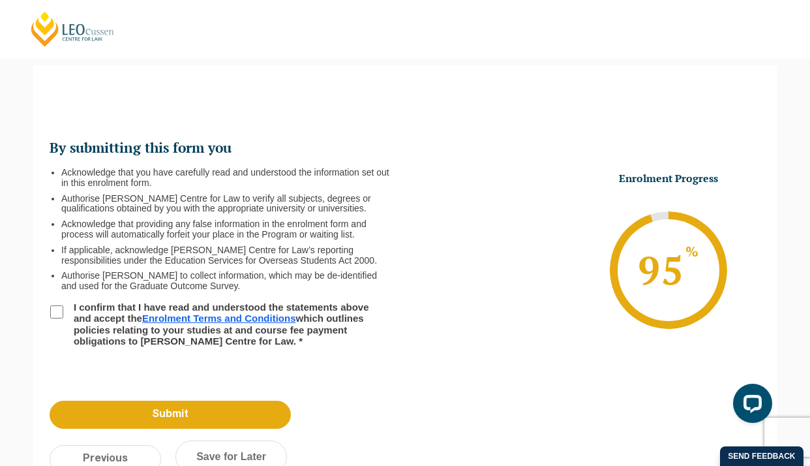
scroll to position [175, 0]
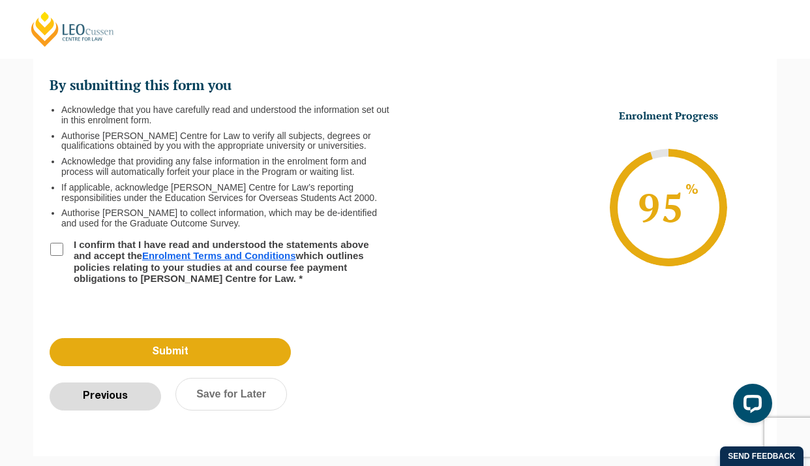
click at [93, 406] on input "Previous" at bounding box center [106, 396] width 112 height 28
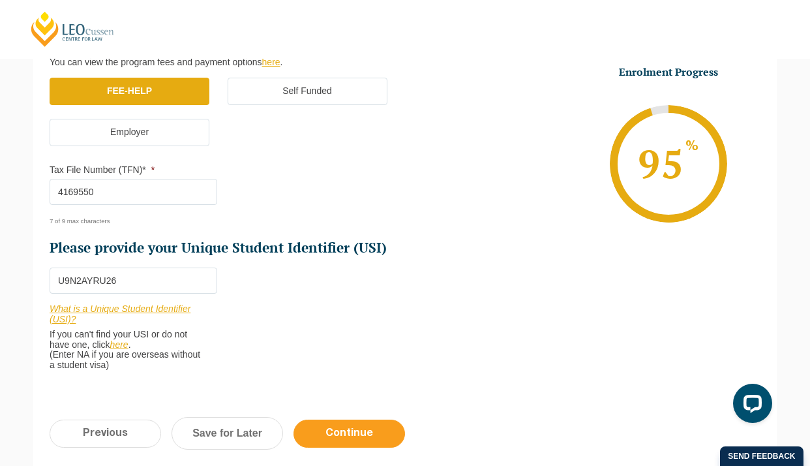
scroll to position [457, 0]
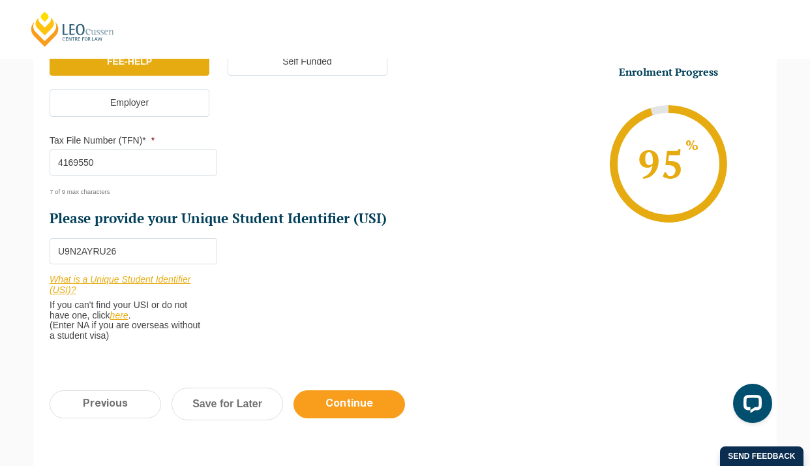
click at [357, 397] on input "Continue" at bounding box center [349, 404] width 112 height 28
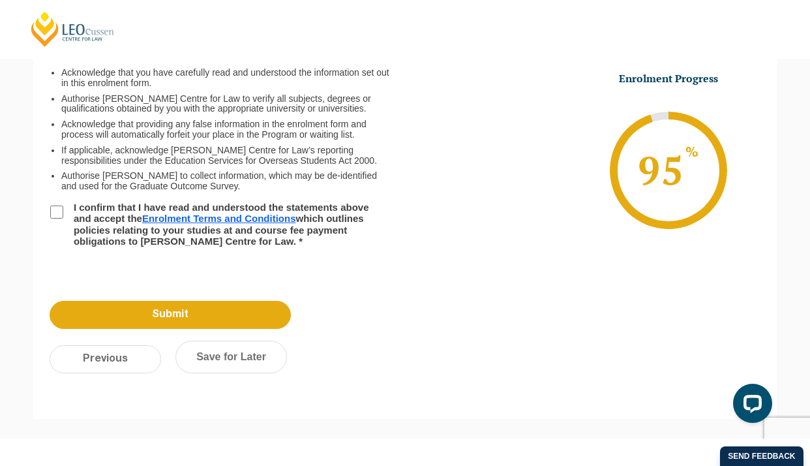
scroll to position [213, 0]
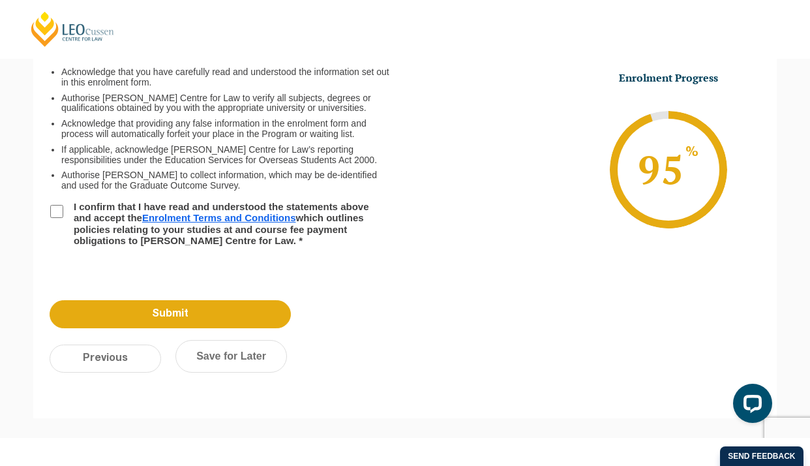
click at [64, 208] on li "I confirm that I have read and understood the statements above and accept the E…" at bounding box center [227, 223] width 355 height 45
click at [57, 214] on input "I confirm that I have read and understood the statements above and accept the E…" at bounding box center [56, 211] width 13 height 13
checkbox input "true"
click at [258, 219] on link "Enrolment Terms and Conditions" at bounding box center [219, 217] width 154 height 11
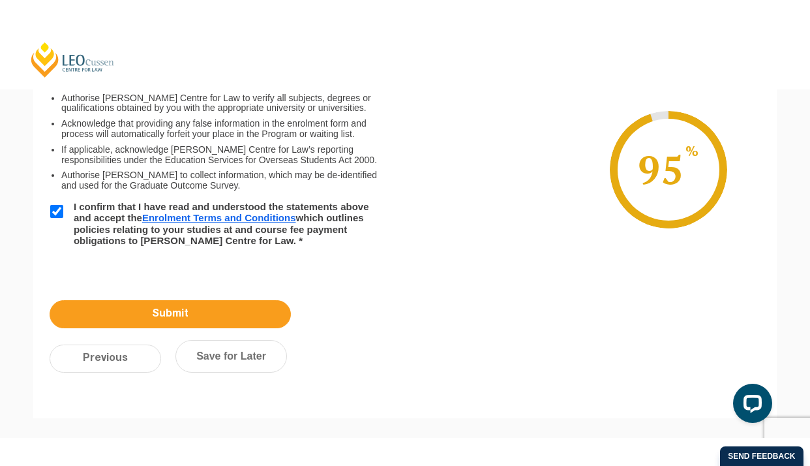
click at [250, 307] on input "Submit" at bounding box center [170, 314] width 241 height 28
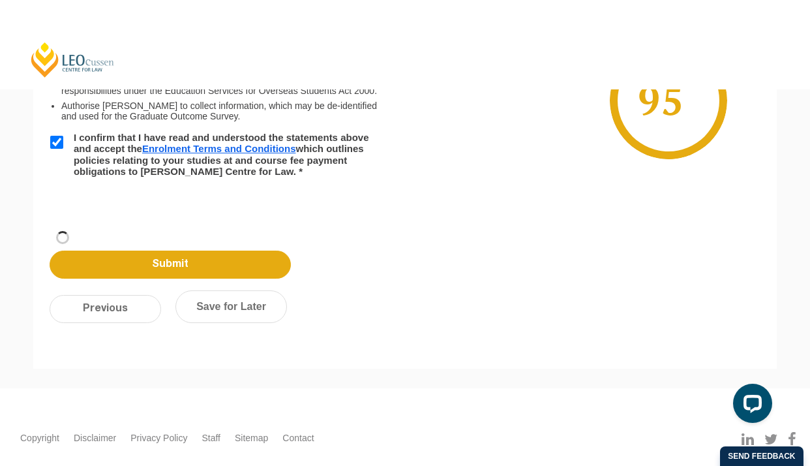
scroll to position [144, 0]
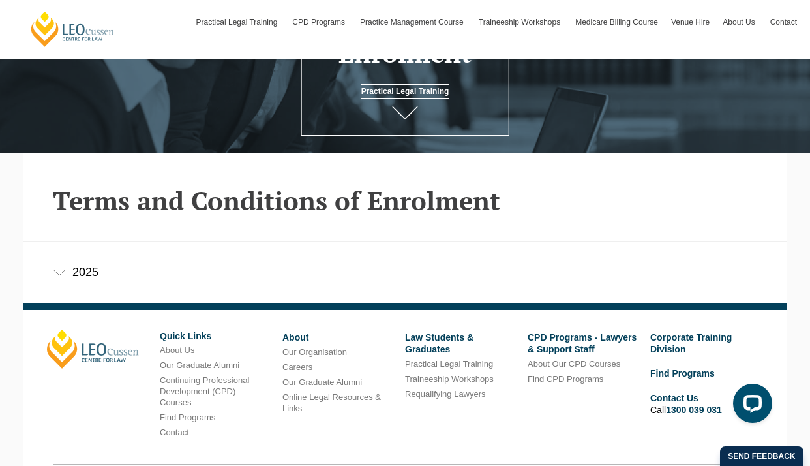
scroll to position [277, 0]
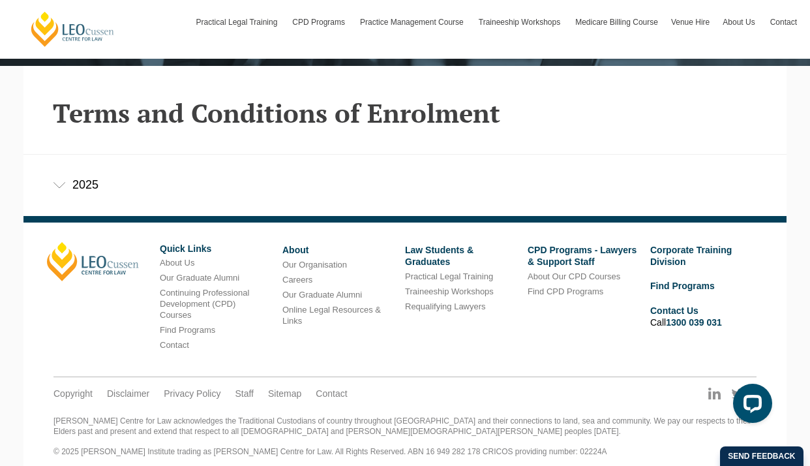
click at [83, 188] on div "2025" at bounding box center [404, 185] width 763 height 61
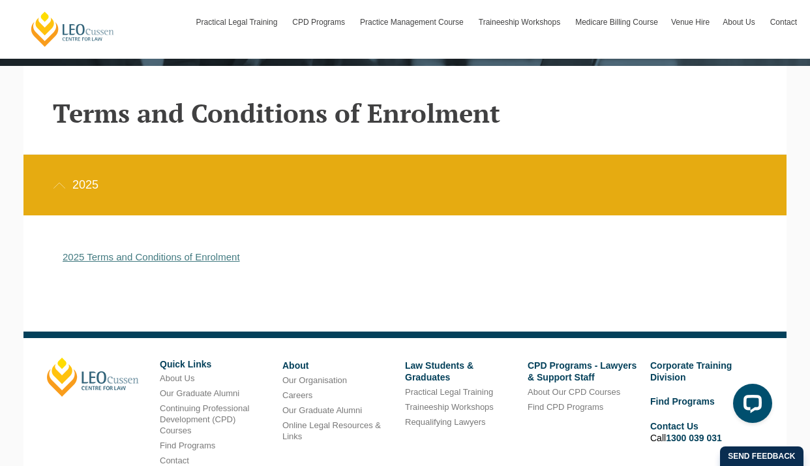
click at [169, 257] on link "2025 Terms and Conditions of Enrolment" at bounding box center [151, 256] width 177 height 11
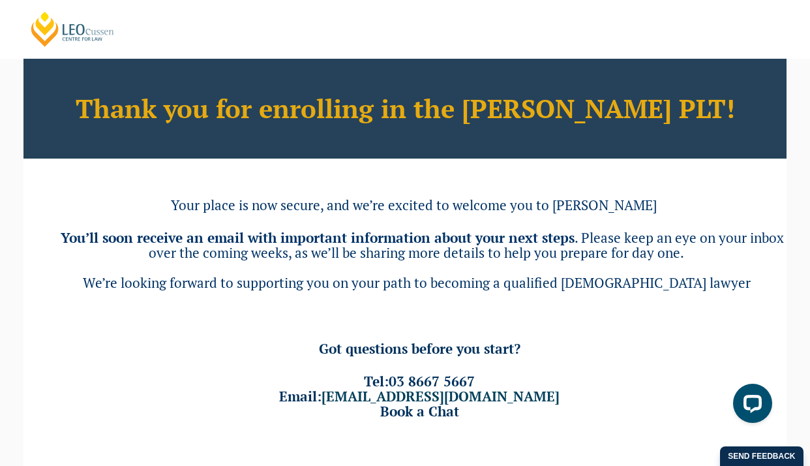
scroll to position [26, 0]
